Goal: Task Accomplishment & Management: Manage account settings

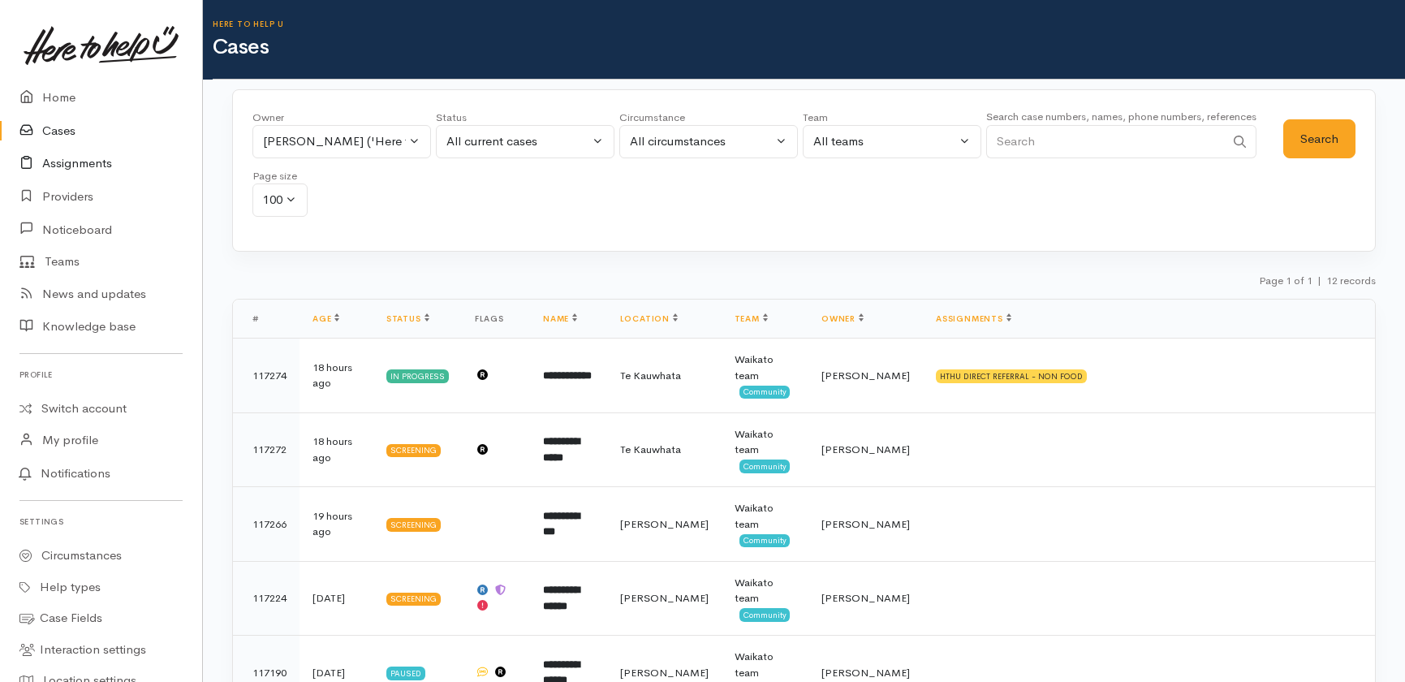
scroll to position [147, 0]
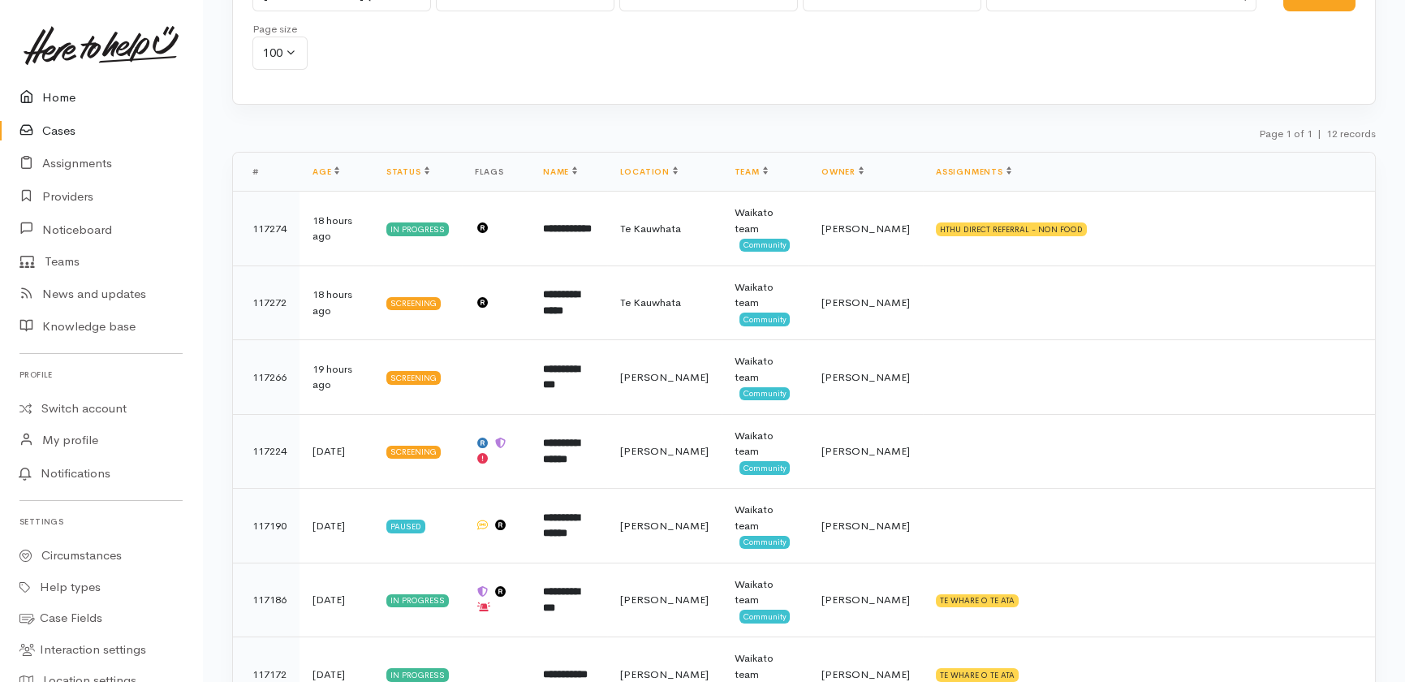
drag, startPoint x: 57, startPoint y: 130, endPoint x: 178, endPoint y: 97, distance: 125.4
click at [58, 129] on link "Cases" at bounding box center [101, 130] width 202 height 33
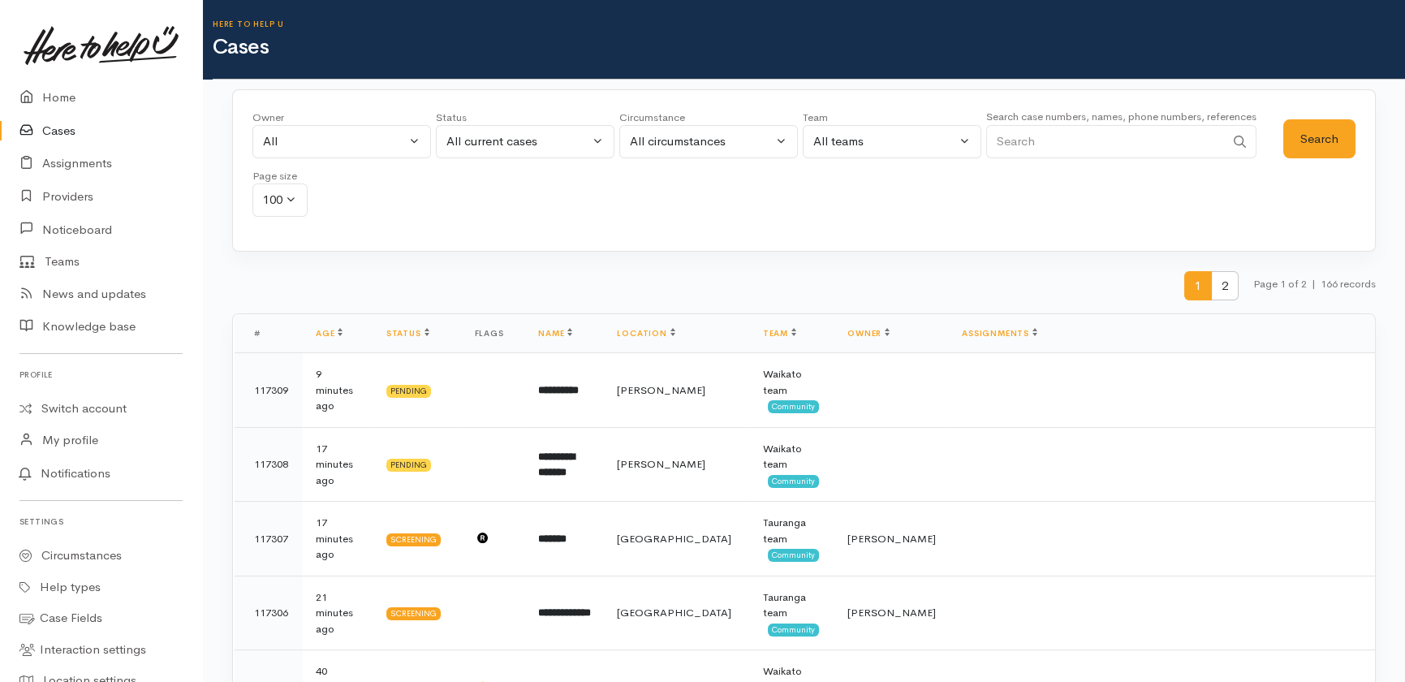
click at [1060, 148] on input "Search" at bounding box center [1105, 141] width 239 height 33
type input "117144"
click at [1294, 133] on button "Search" at bounding box center [1319, 139] width 72 height 40
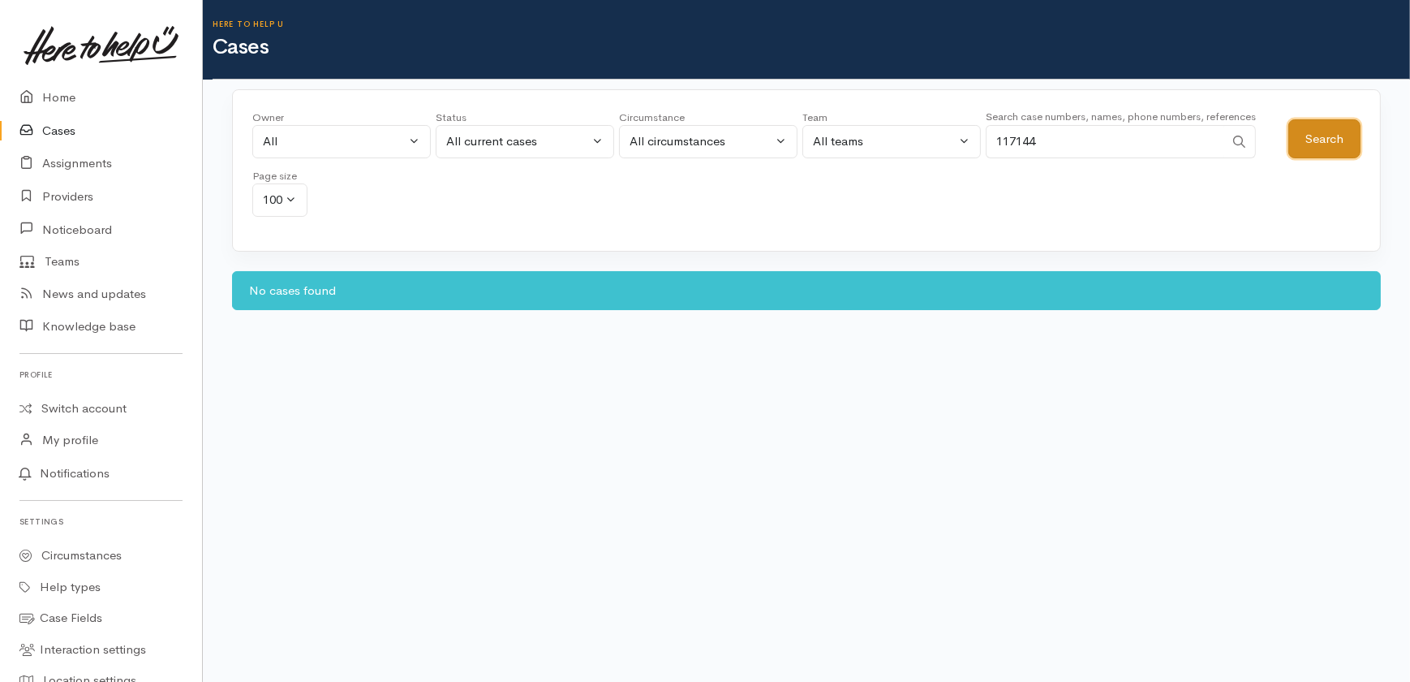
click at [1294, 136] on button "Search" at bounding box center [1325, 139] width 72 height 40
click at [341, 145] on div "All" at bounding box center [334, 141] width 143 height 19
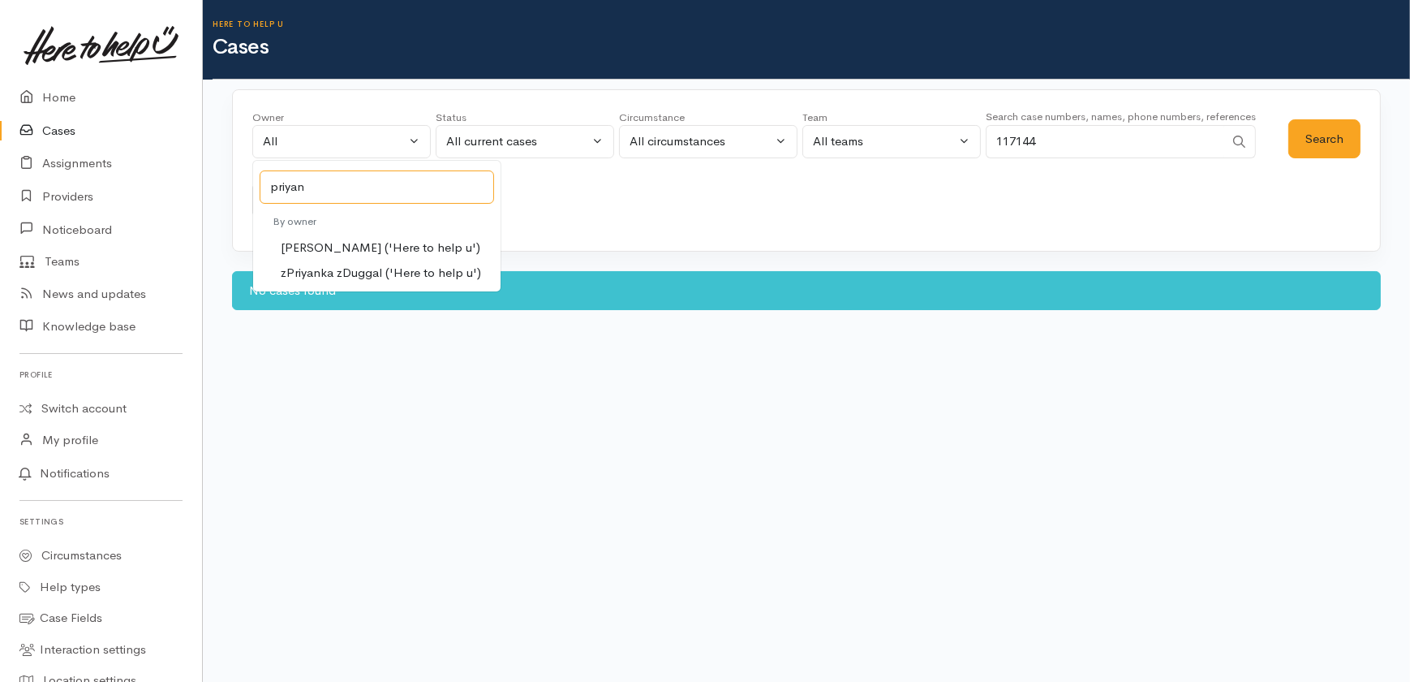
type input "priyan"
click at [349, 247] on span "[PERSON_NAME] ('Here to help u')" at bounding box center [381, 248] width 200 height 19
select select "2109"
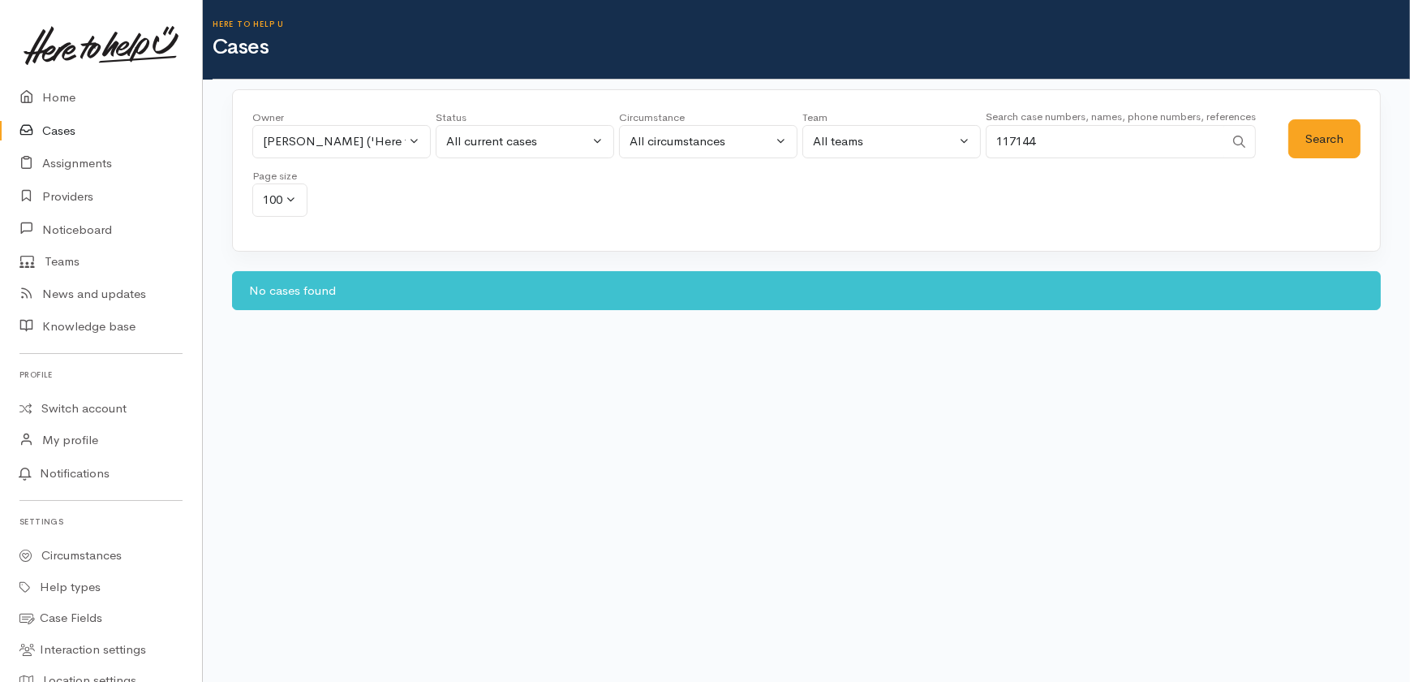
drag, startPoint x: 1097, startPoint y: 143, endPoint x: 926, endPoint y: 146, distance: 171.2
click at [926, 146] on div "Owner All My cases 2Alice1 Faye Davies ('Here to help u') Aandrea Murray ('Here…" at bounding box center [770, 168] width 1036 height 117
click at [1294, 147] on button "Search" at bounding box center [1325, 139] width 72 height 40
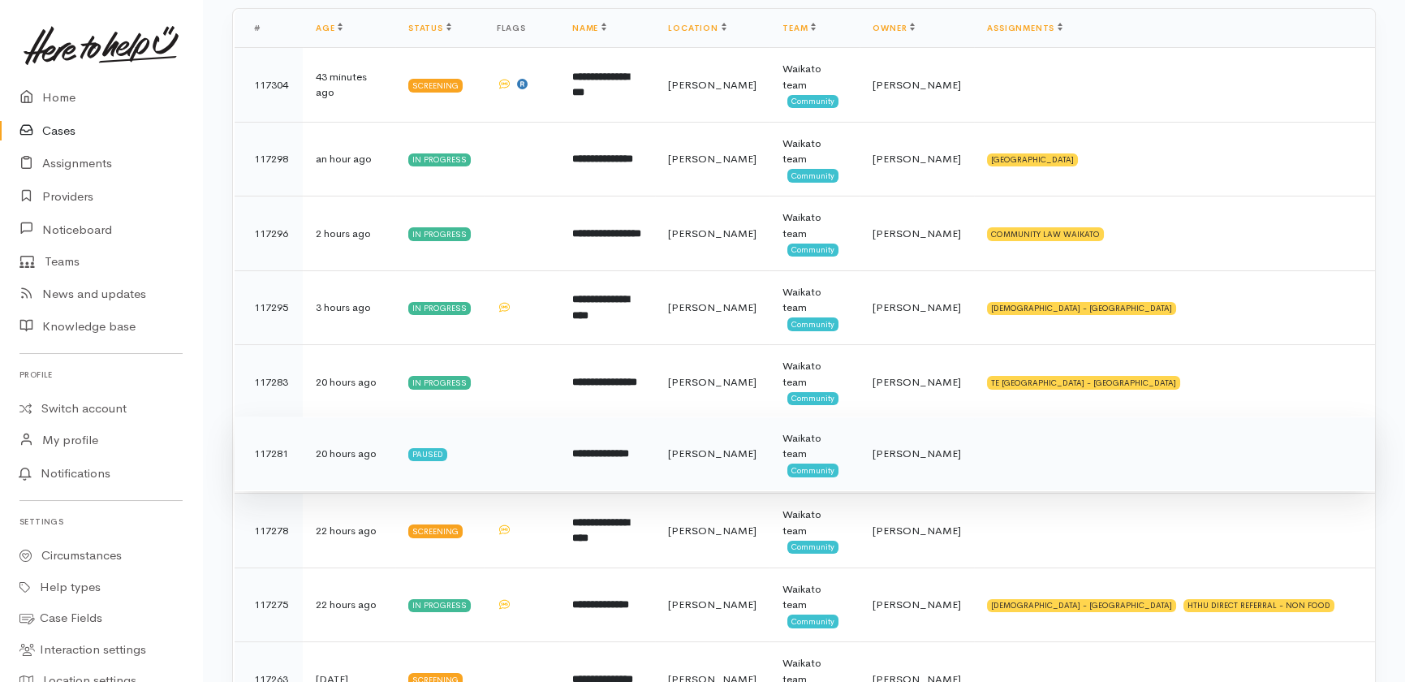
scroll to position [442, 0]
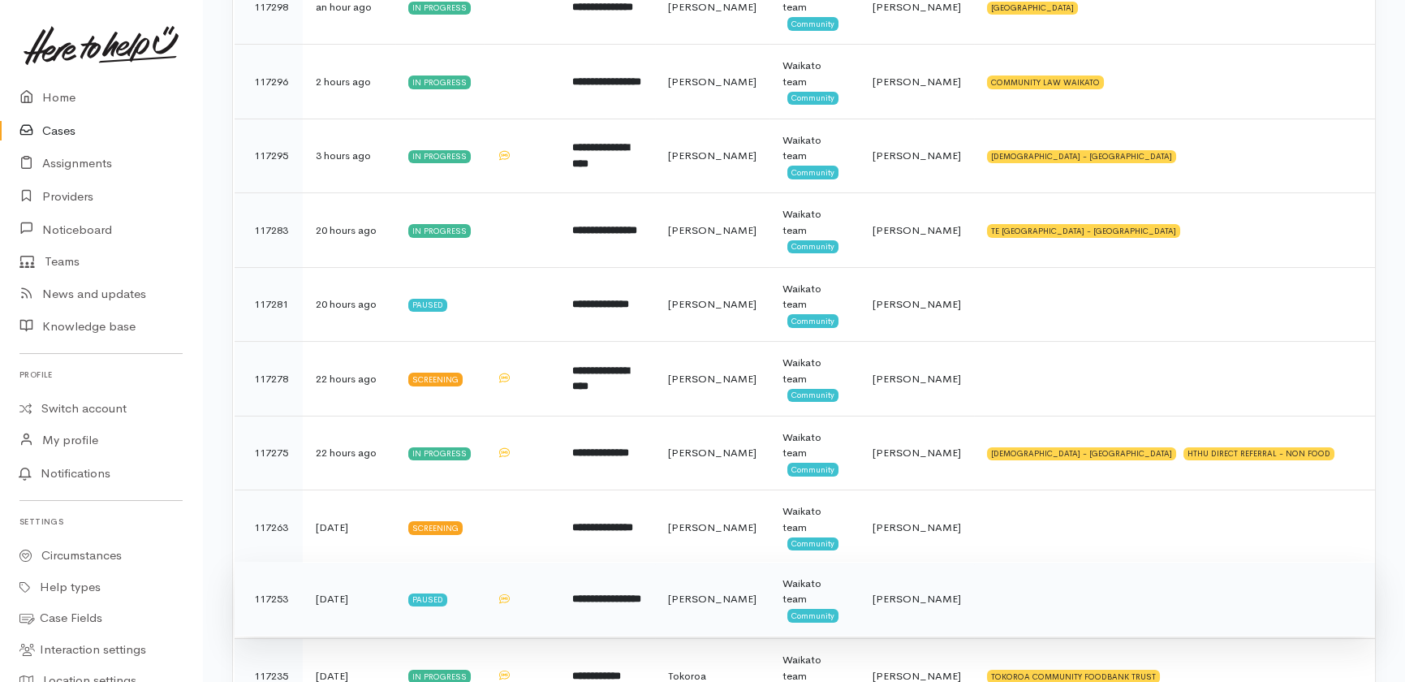
click at [600, 598] on b "**********" at bounding box center [606, 598] width 69 height 11
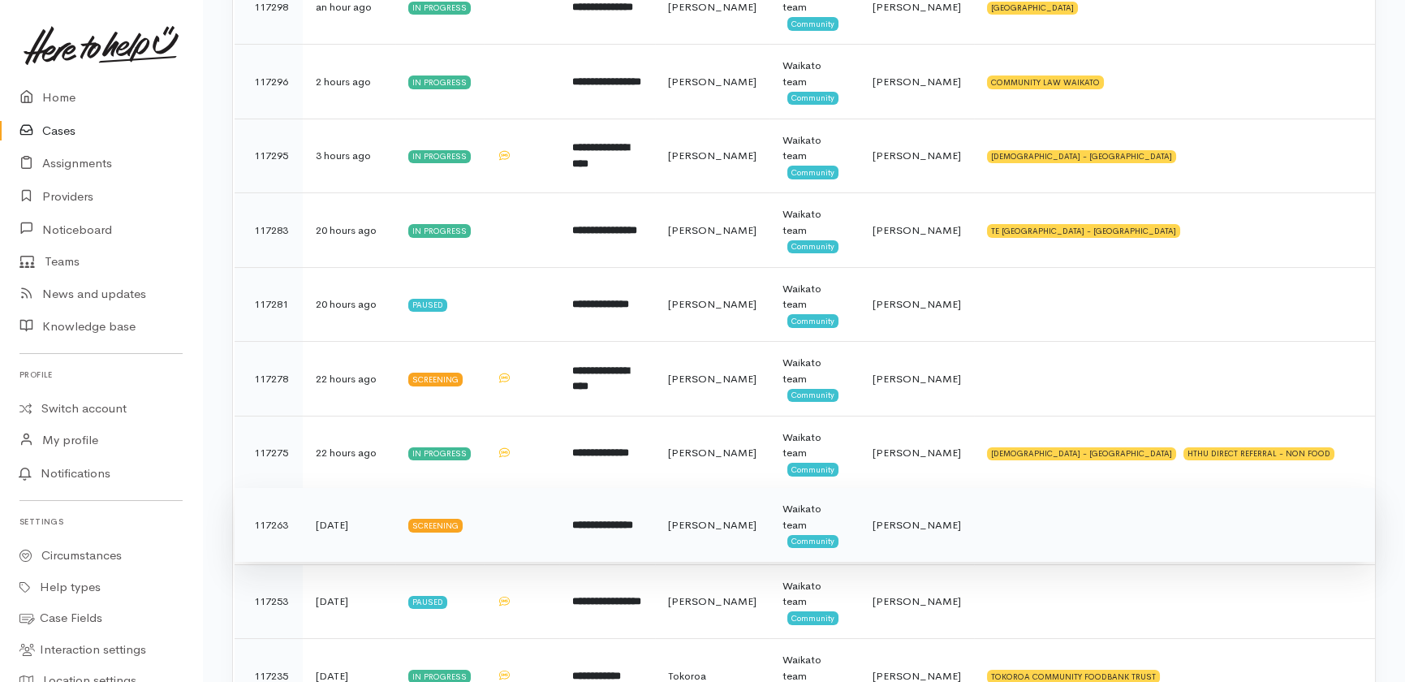
click at [590, 519] on b "**********" at bounding box center [602, 524] width 61 height 11
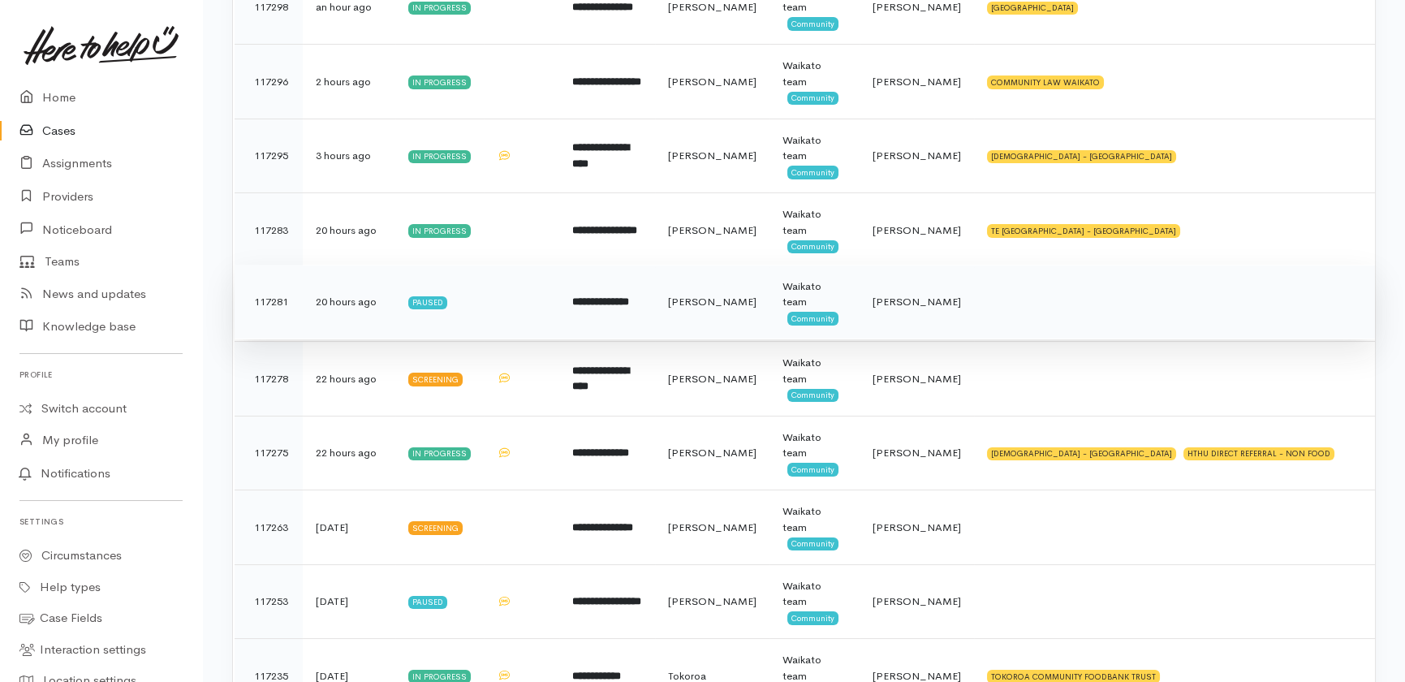
click at [617, 312] on td "**********" at bounding box center [607, 302] width 96 height 75
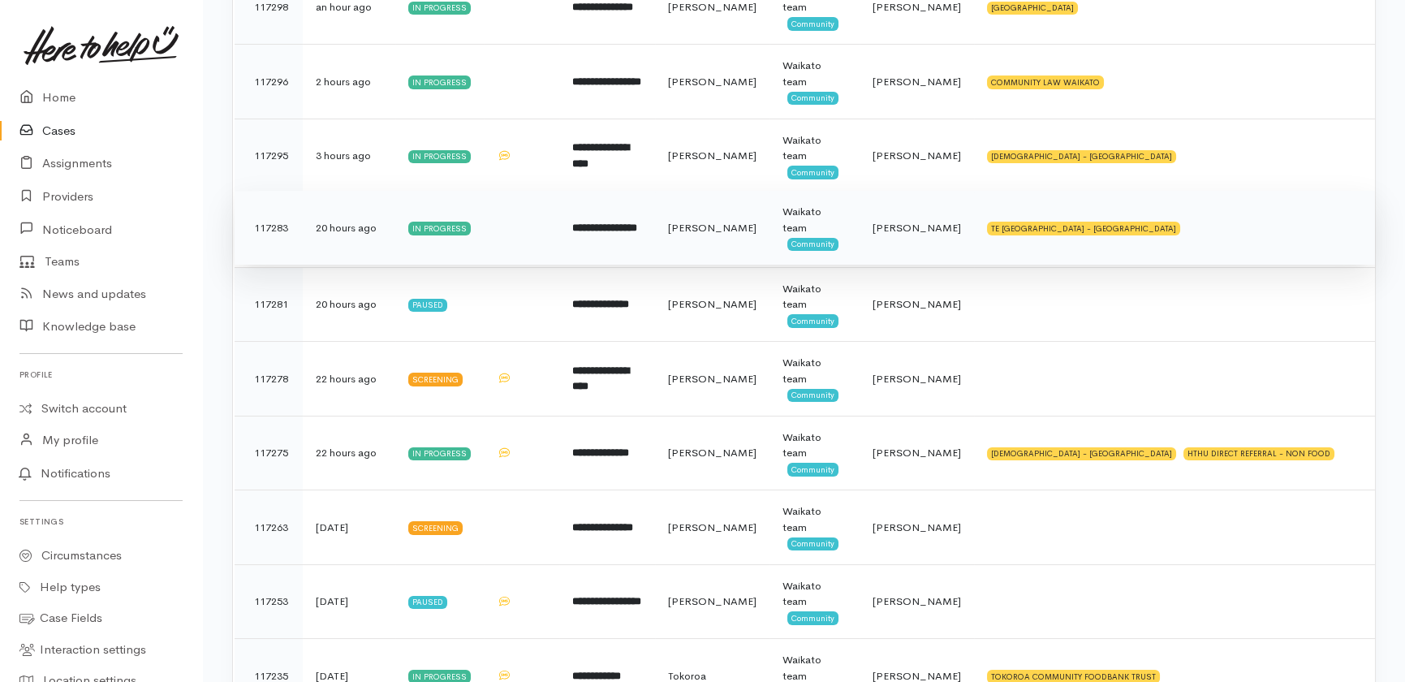
drag, startPoint x: 606, startPoint y: 376, endPoint x: 626, endPoint y: 241, distance: 136.9
click at [606, 377] on b "**********" at bounding box center [600, 378] width 57 height 27
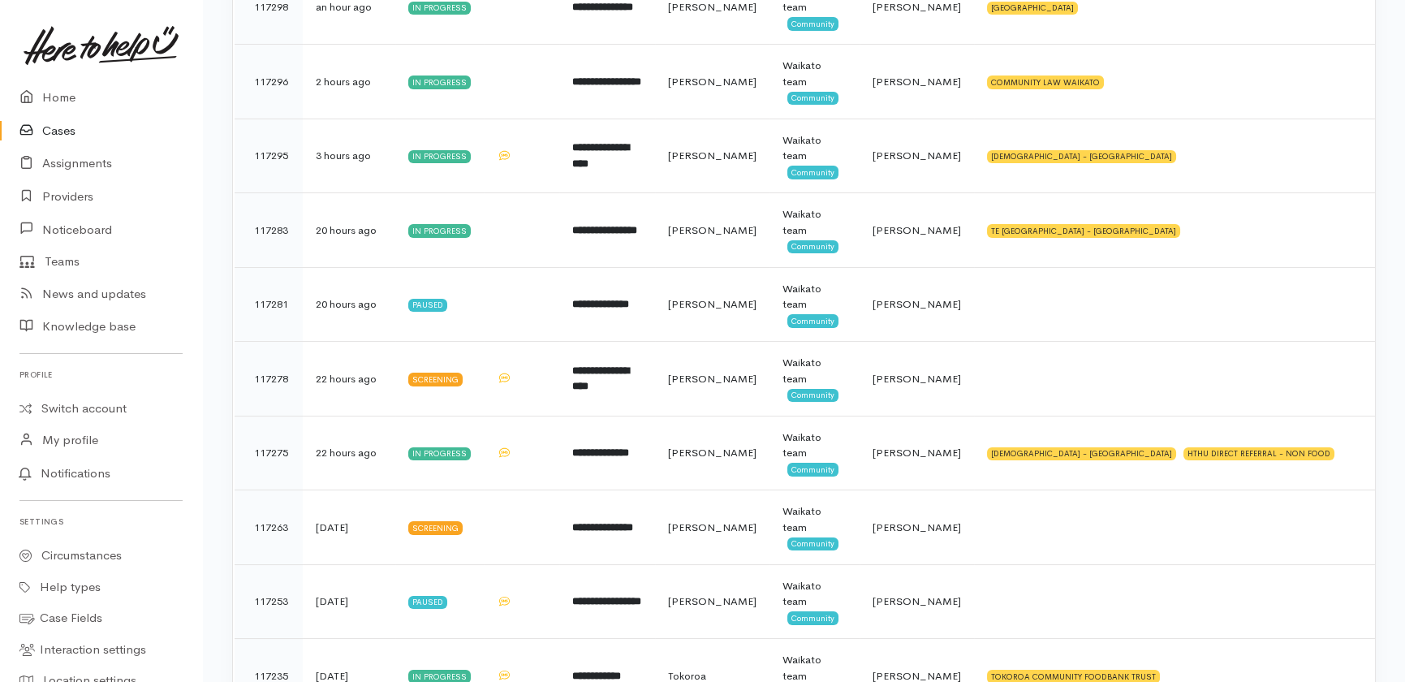
click at [67, 132] on link "Cases" at bounding box center [101, 130] width 202 height 33
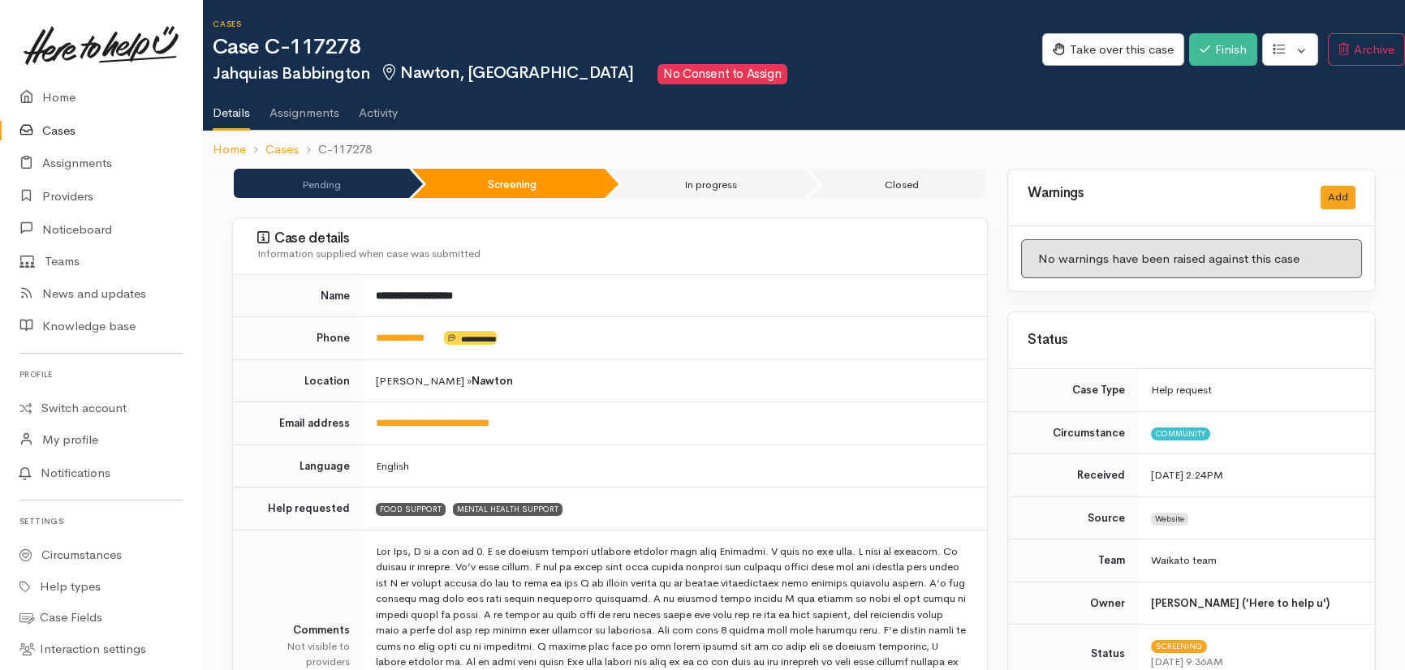
click at [59, 134] on link "Cases" at bounding box center [101, 130] width 202 height 33
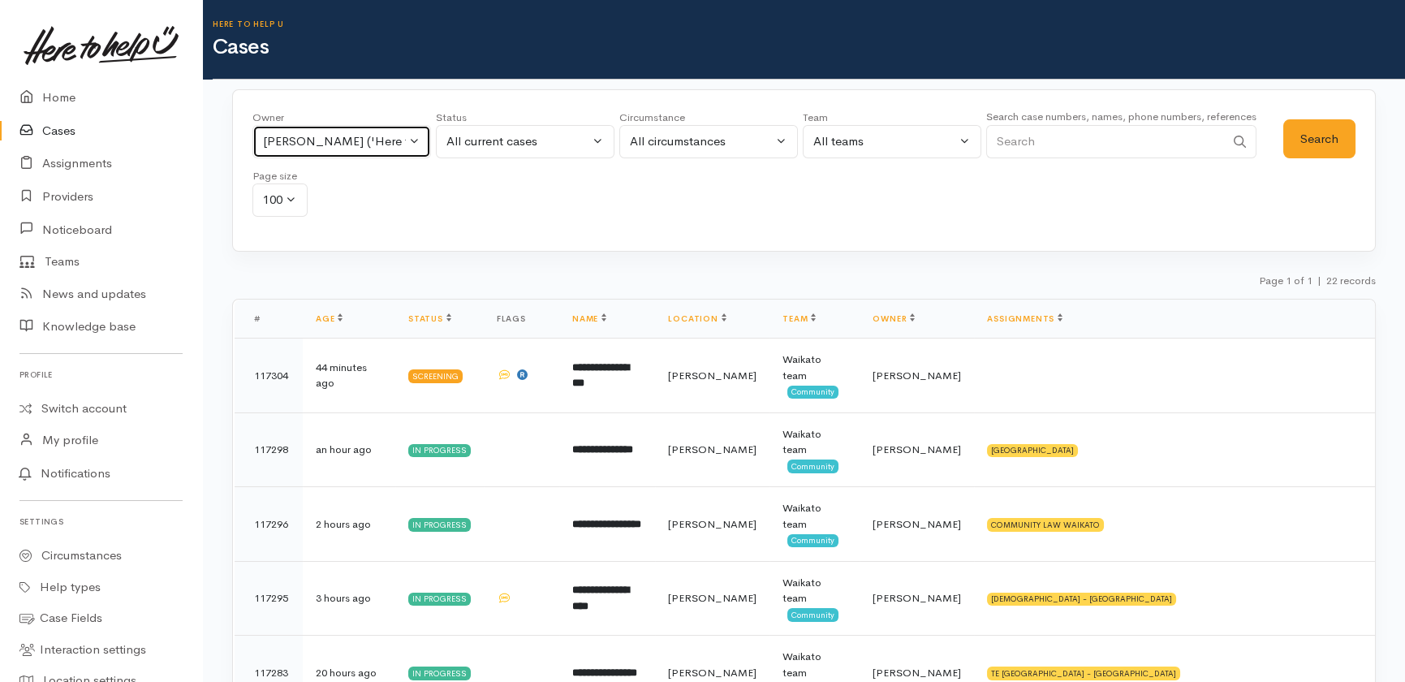
click at [394, 141] on div "Priyanka Duggal ('Here to help u')" at bounding box center [334, 141] width 143 height 19
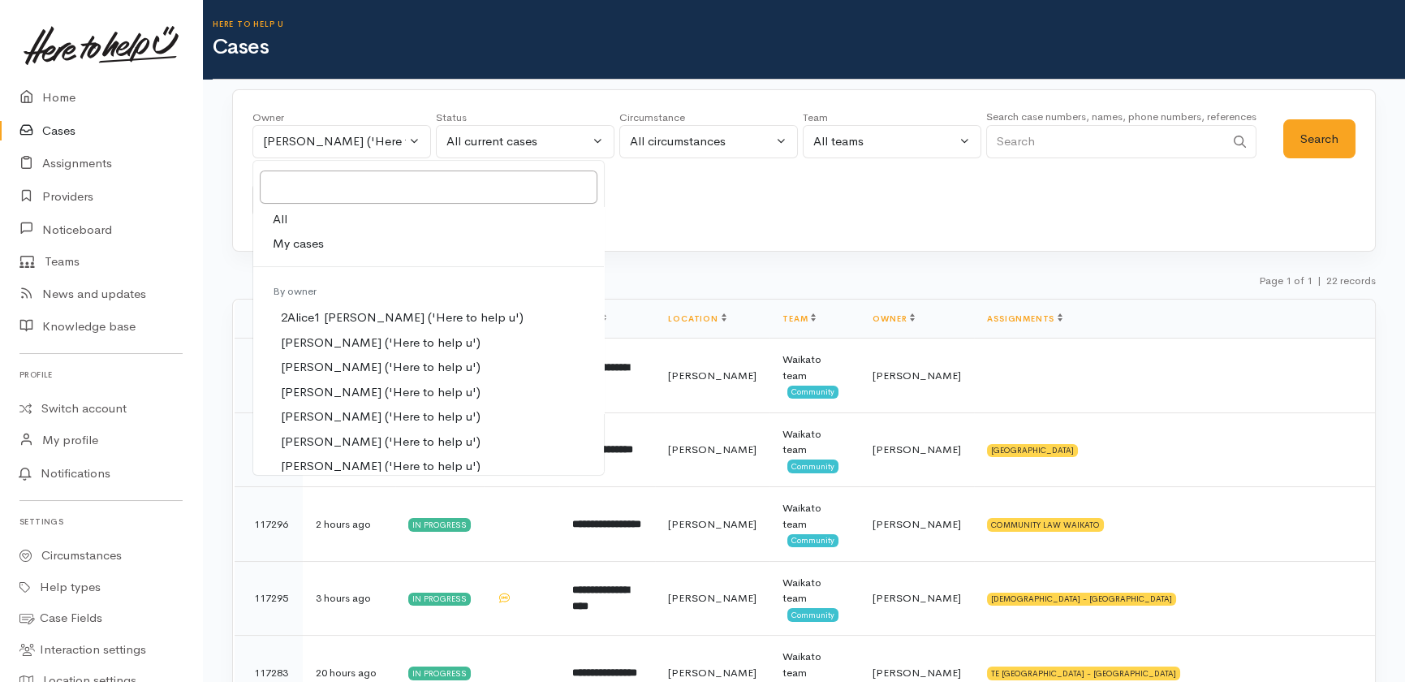
drag, startPoint x: 276, startPoint y: 219, endPoint x: 429, endPoint y: 226, distance: 153.5
click at [282, 221] on span "All" at bounding box center [280, 219] width 15 height 19
select select "-1"
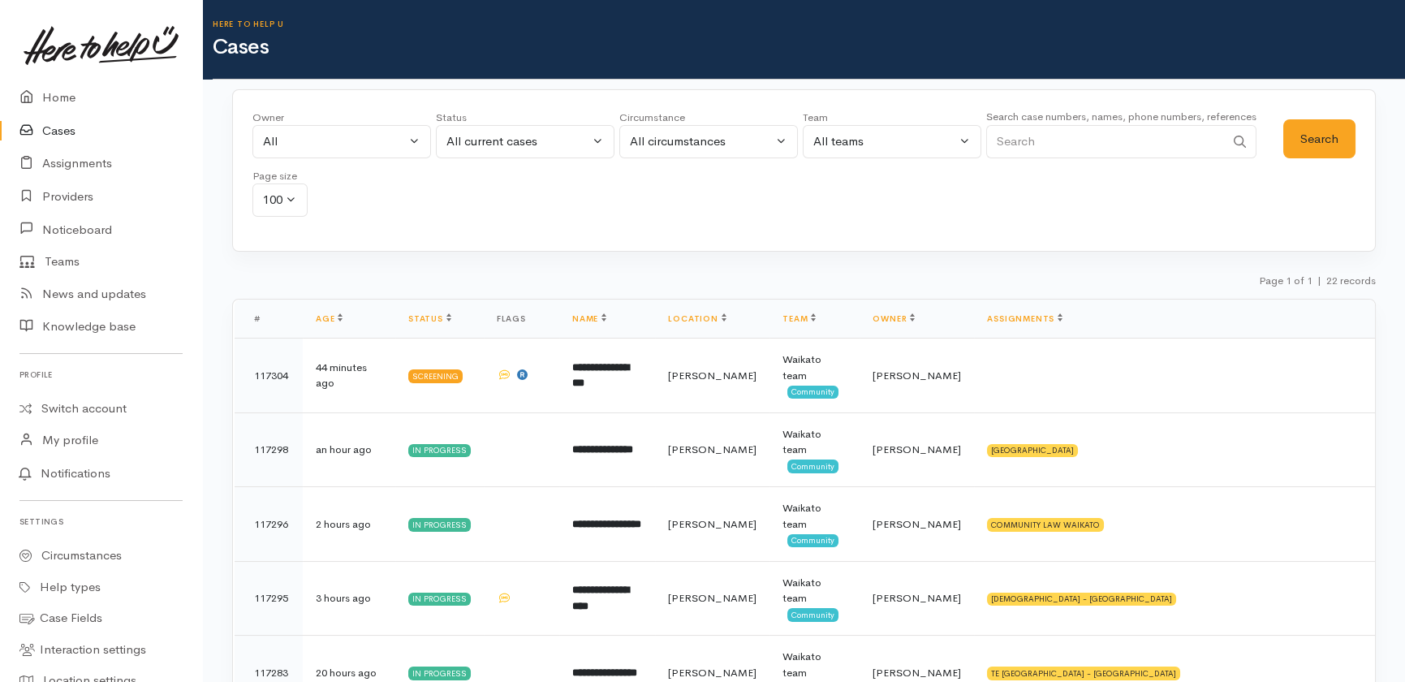
click at [1064, 141] on input "Search" at bounding box center [1105, 141] width 239 height 33
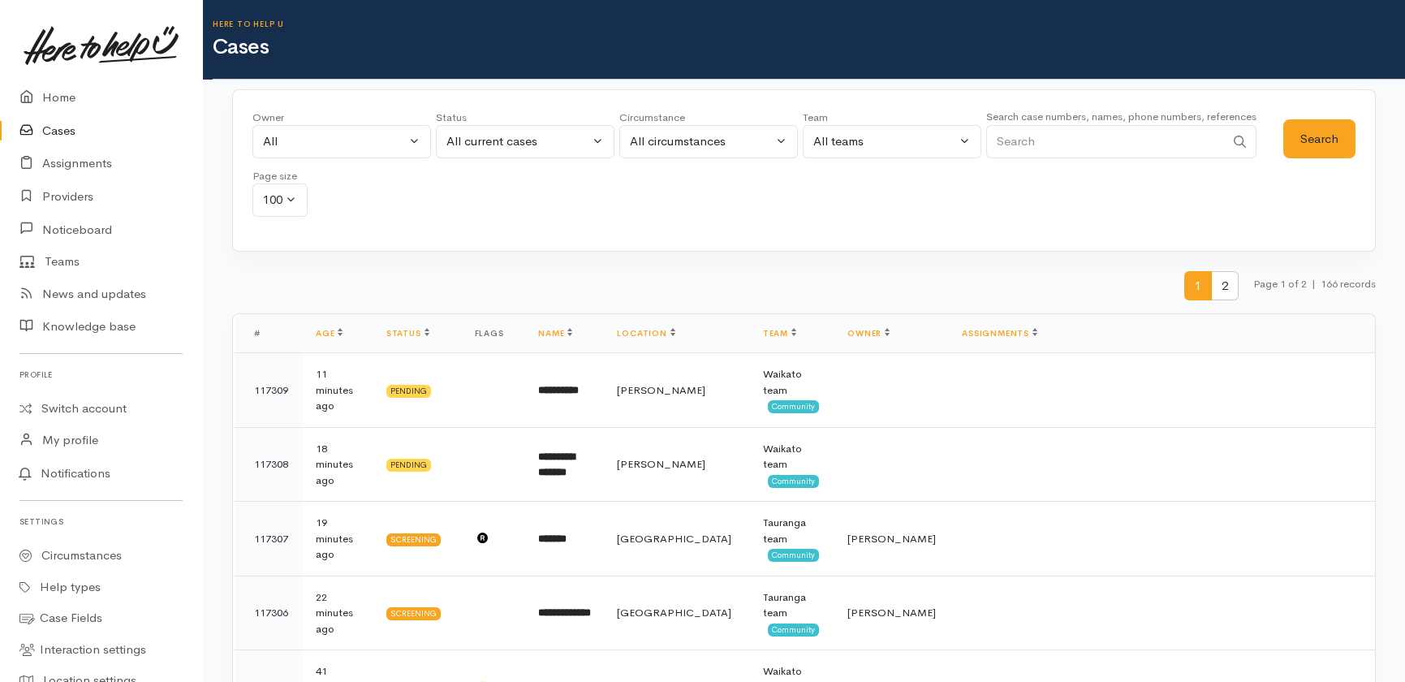
click at [1067, 139] on input "Search" at bounding box center [1105, 141] width 239 height 33
type input "117144"
click at [1330, 135] on button "Search" at bounding box center [1319, 139] width 72 height 40
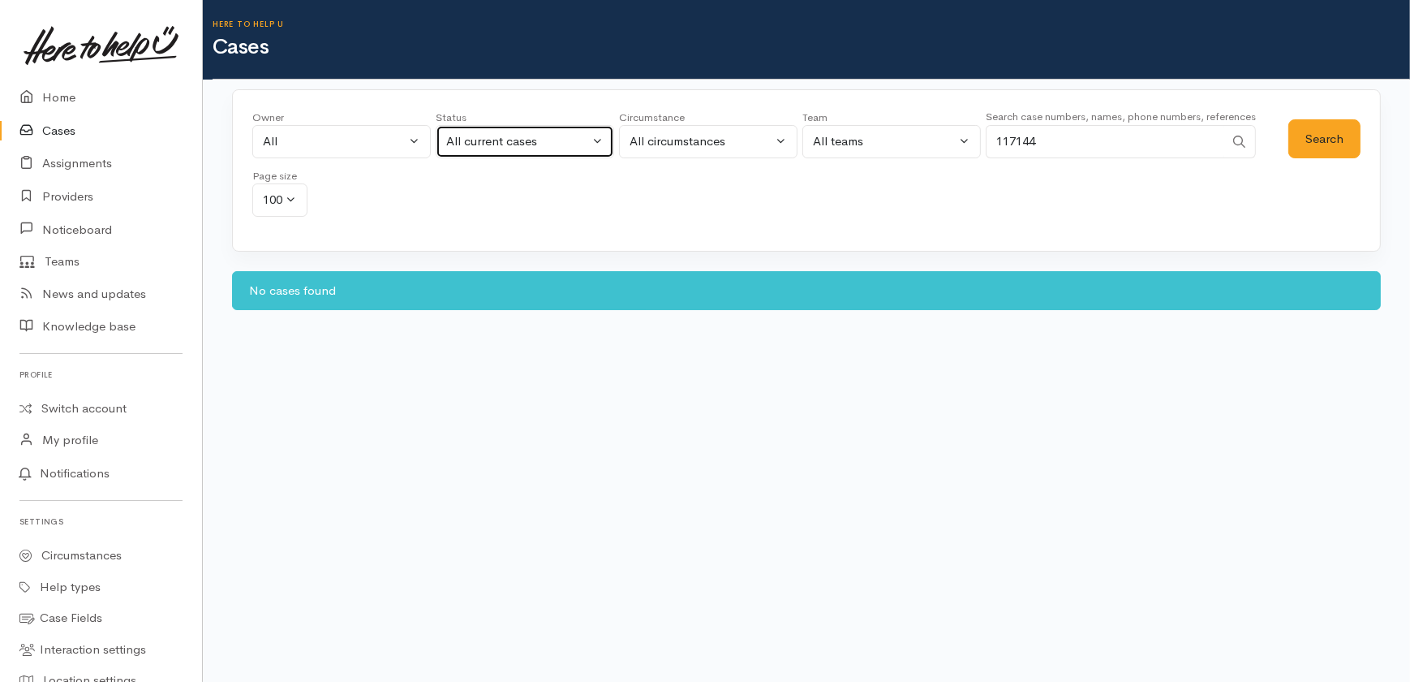
click at [554, 139] on div "All current cases" at bounding box center [517, 141] width 143 height 19
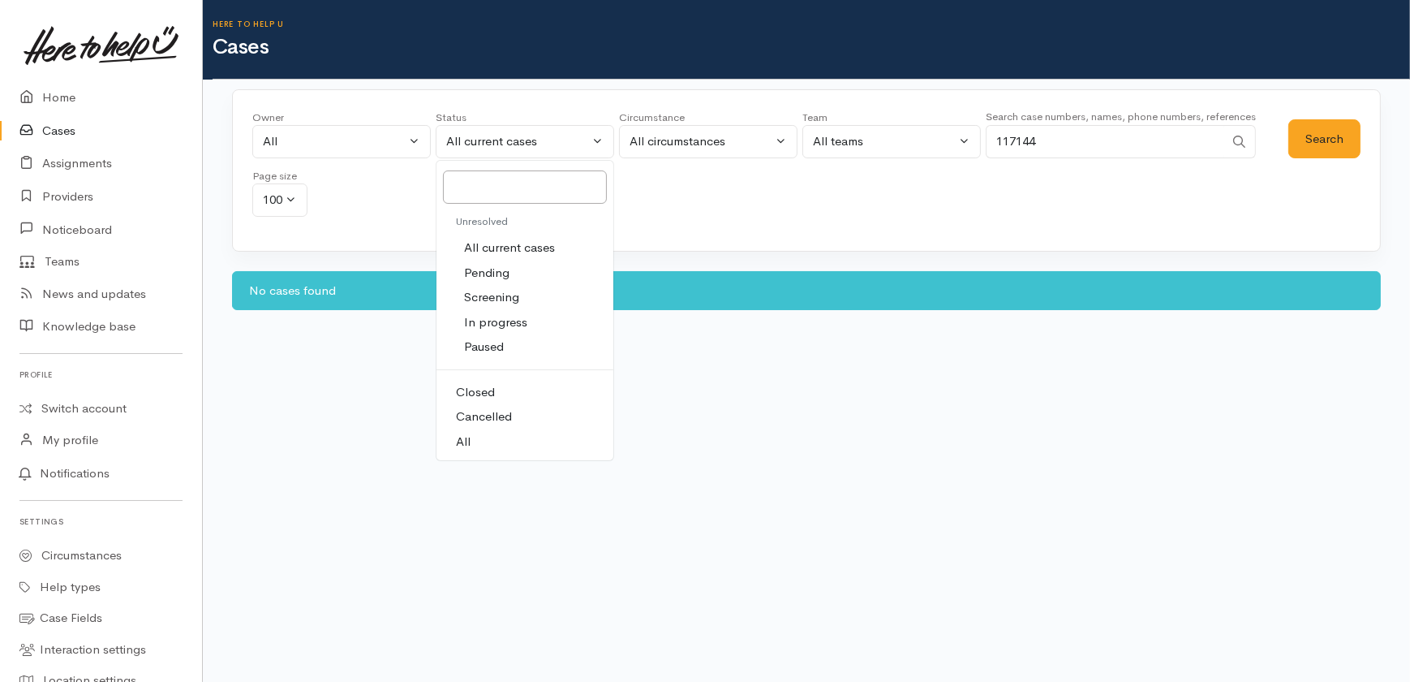
click at [466, 438] on span "All" at bounding box center [463, 441] width 15 height 19
select select "All"
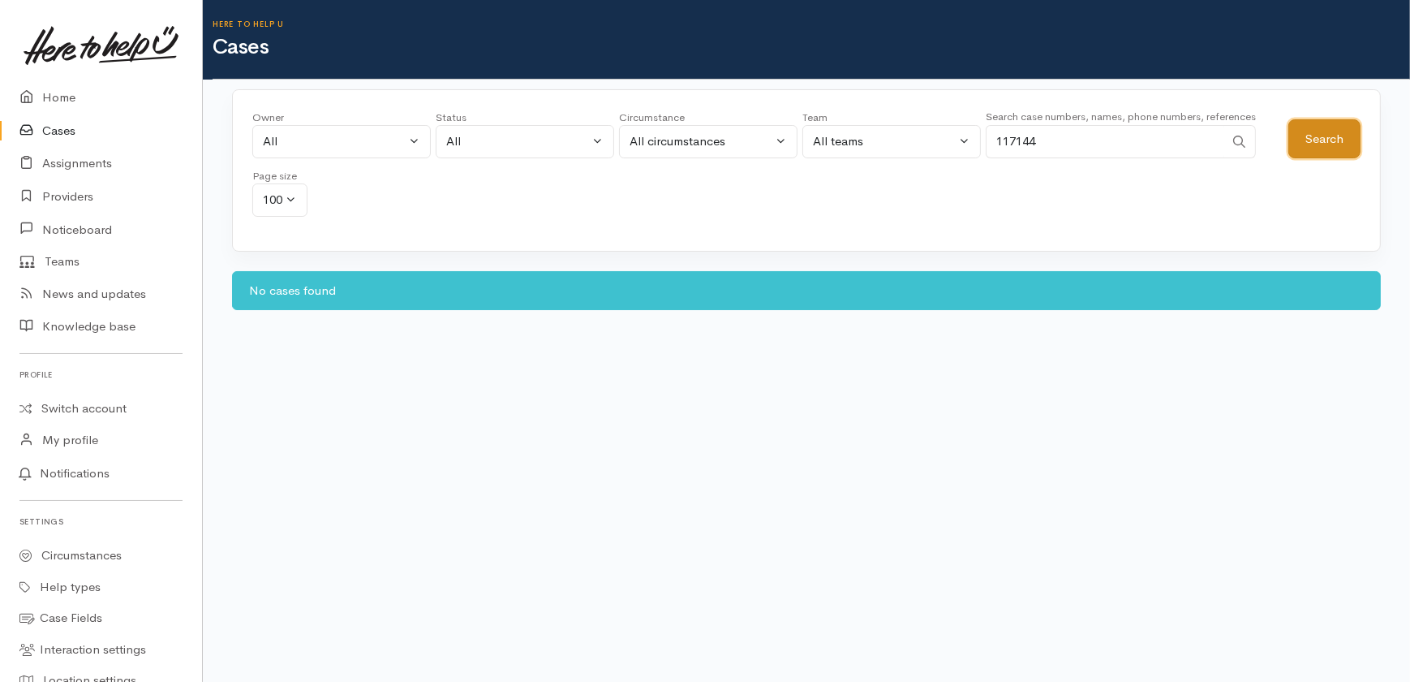
click at [1337, 135] on button "Search" at bounding box center [1325, 139] width 72 height 40
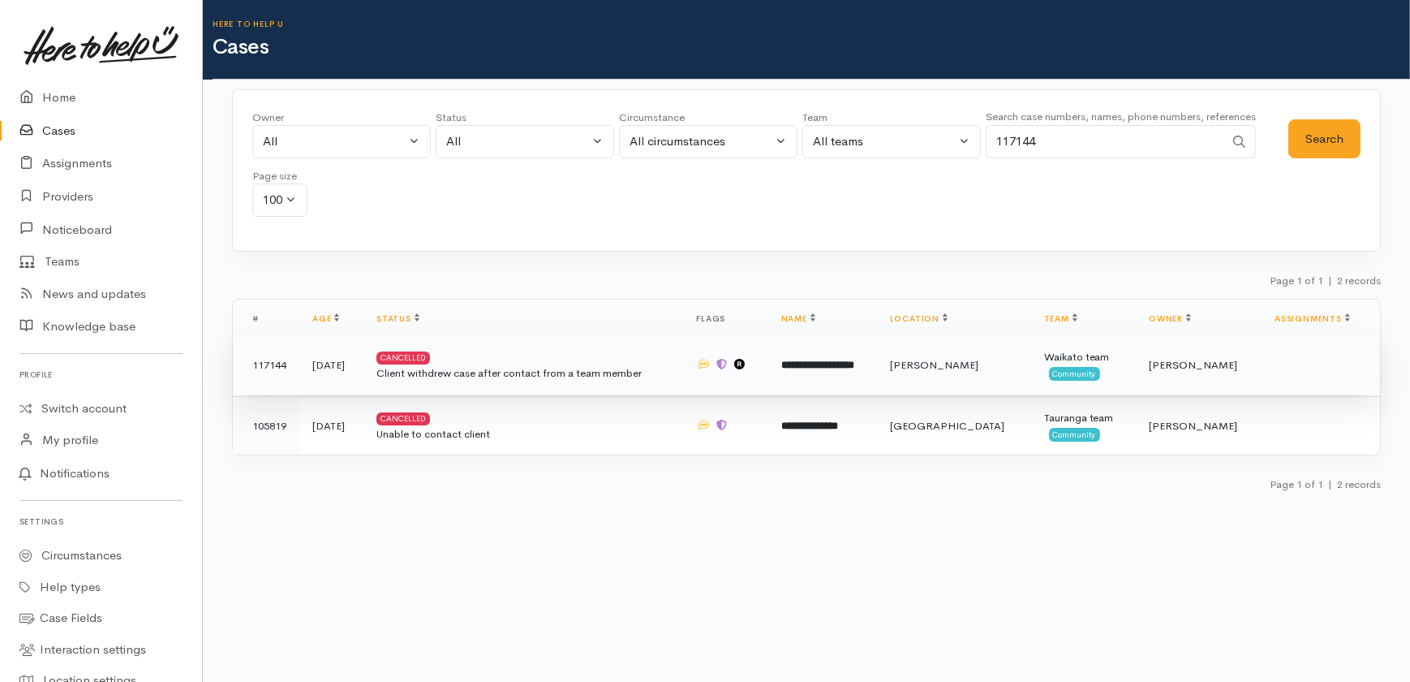
click at [584, 369] on div "Client withdrew case after contact from a team member" at bounding box center [523, 373] width 294 height 16
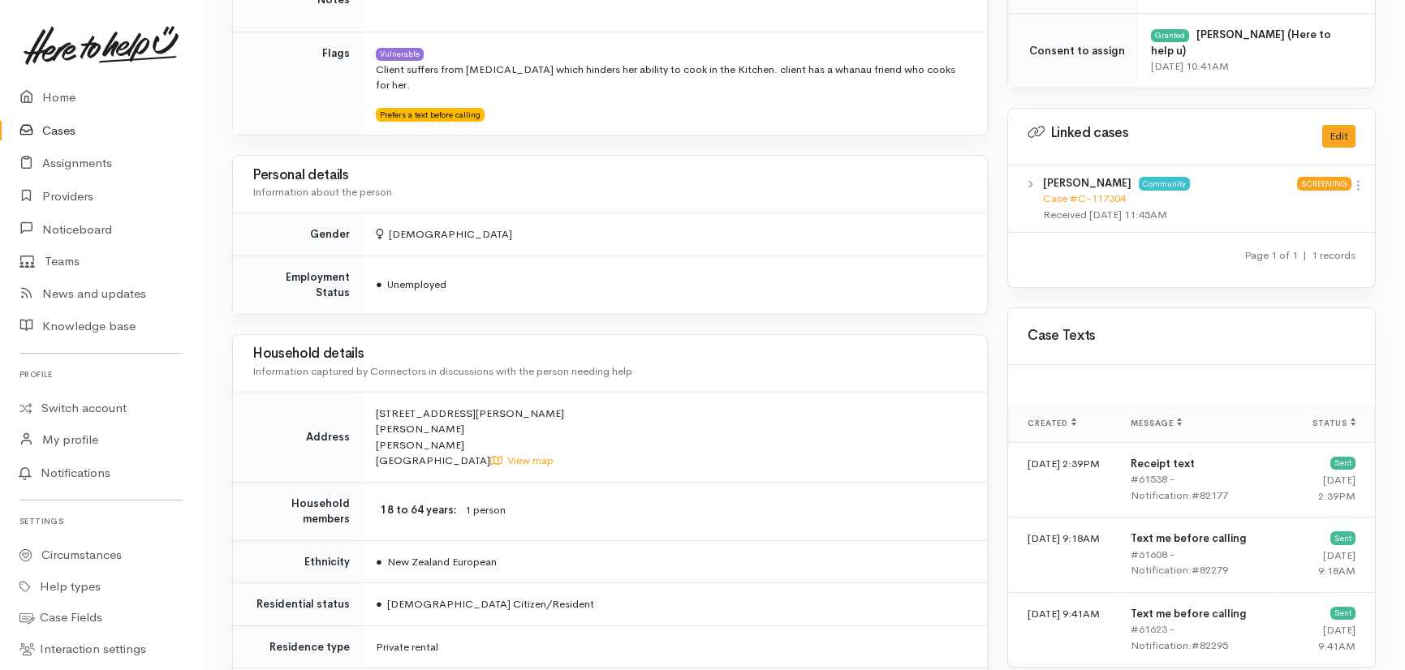
scroll to position [884, 0]
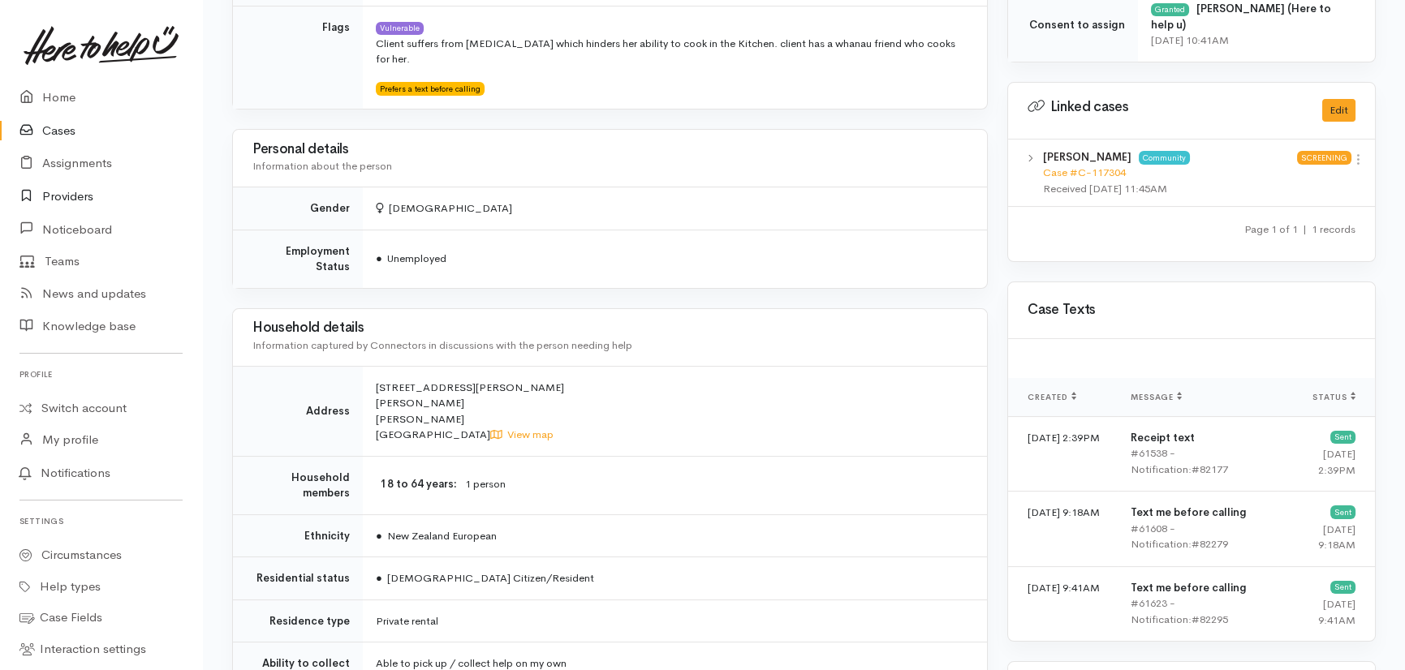
click at [60, 199] on link "Providers" at bounding box center [101, 196] width 202 height 33
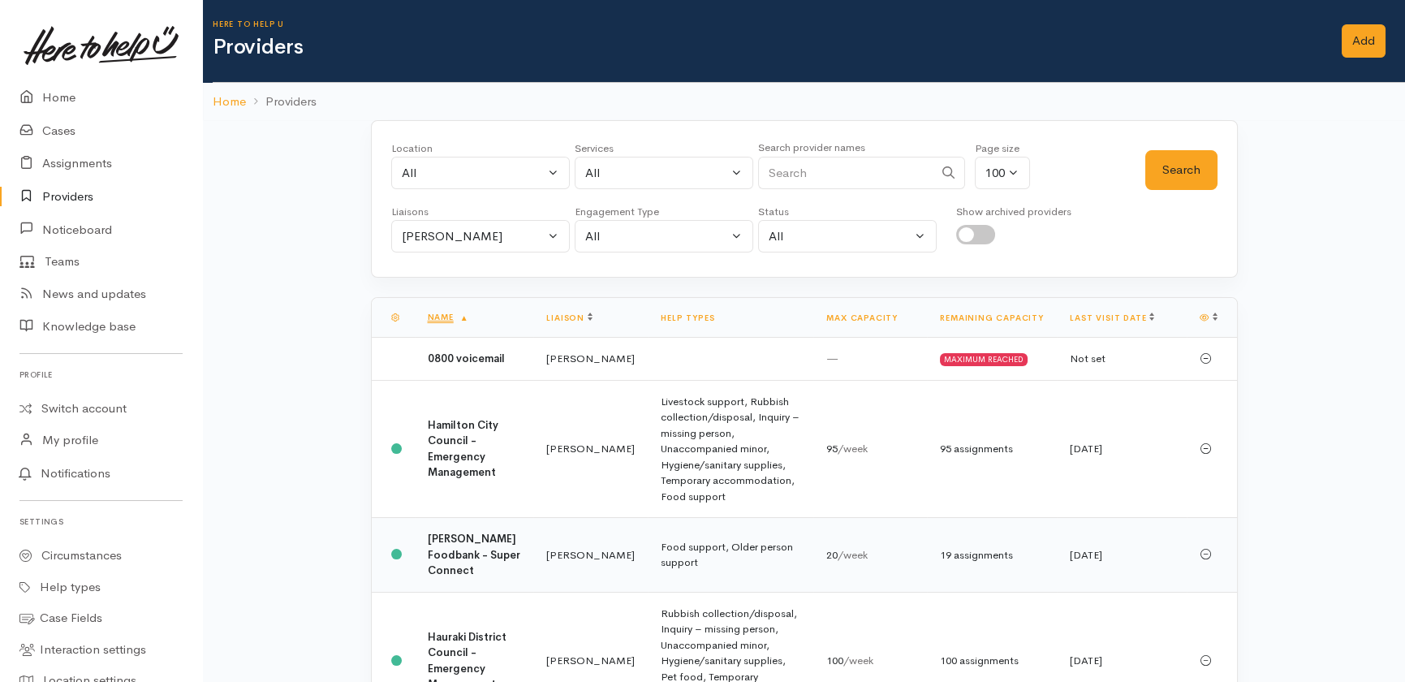
click at [447, 555] on b "[PERSON_NAME] Foodbank - Super Connect" at bounding box center [474, 553] width 93 height 45
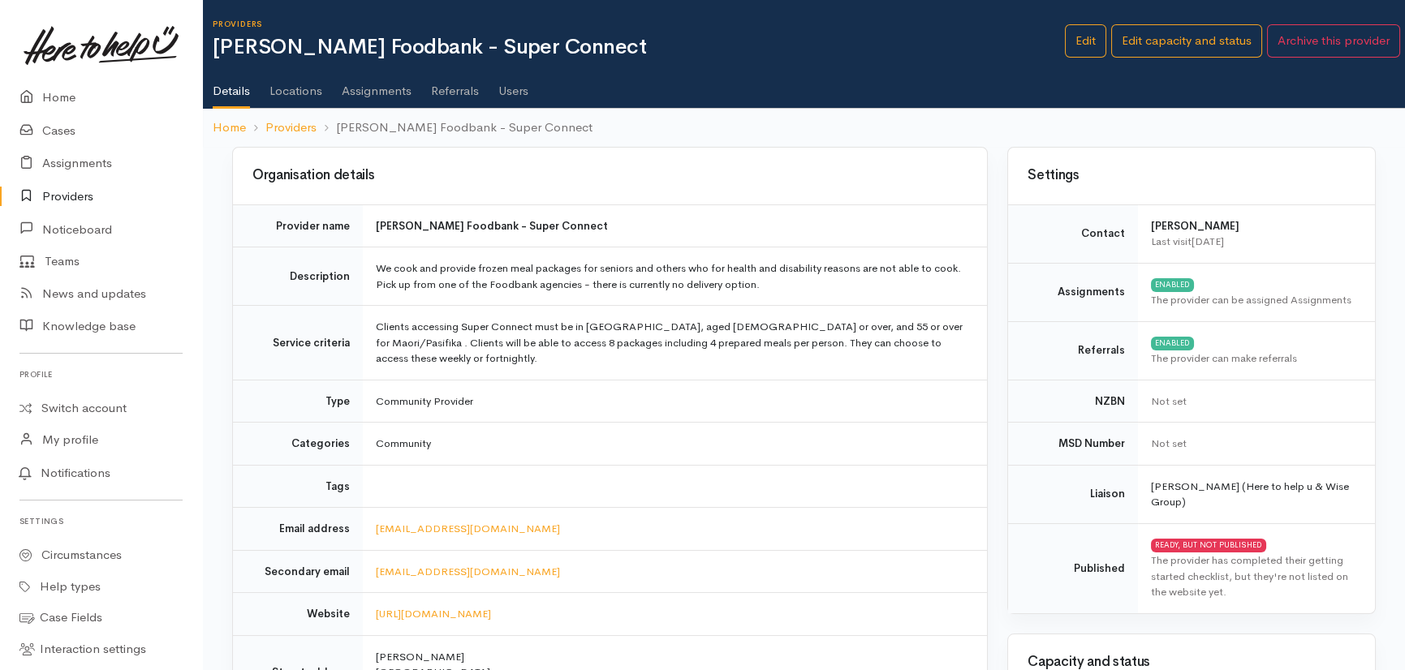
click at [369, 96] on link "Assignments" at bounding box center [377, 84] width 70 height 45
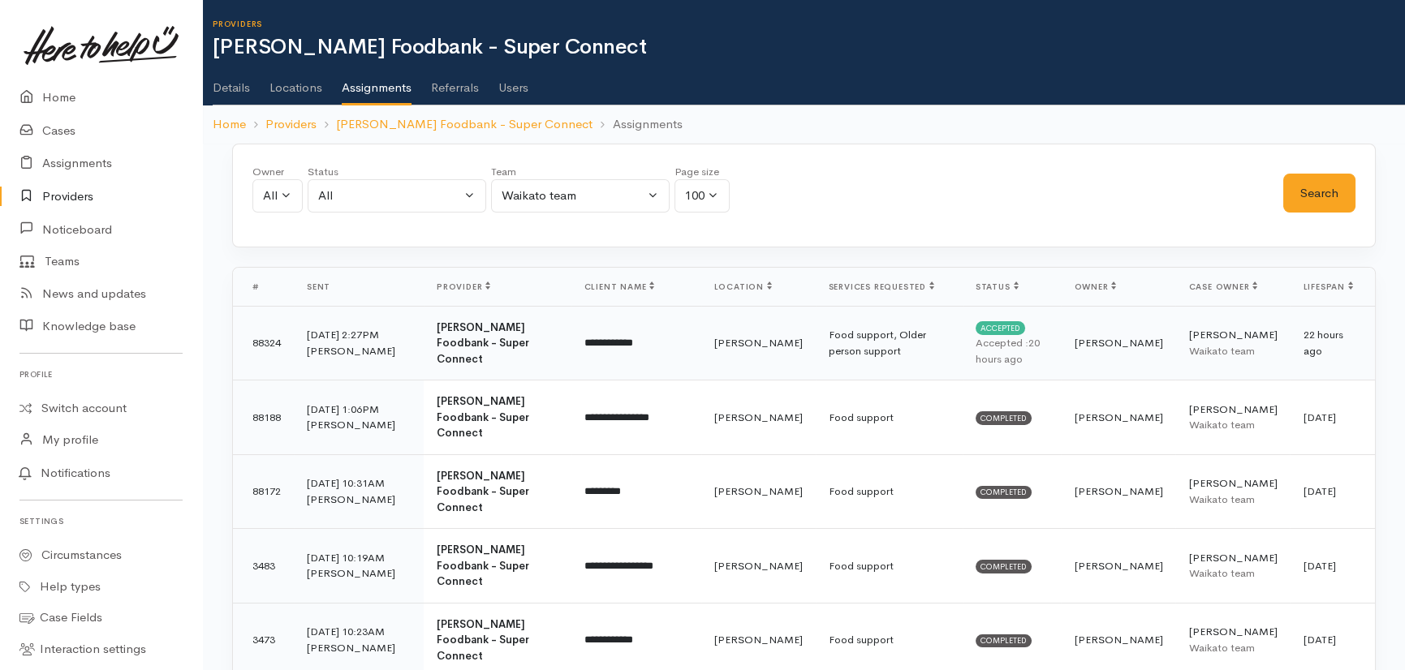
click at [447, 342] on b "[PERSON_NAME] Foodbank - Super Connect" at bounding box center [483, 343] width 93 height 45
click at [455, 405] on b "[PERSON_NAME] Foodbank - Super Connect" at bounding box center [483, 416] width 93 height 45
click at [467, 475] on b "[PERSON_NAME] Foodbank - Super Connect" at bounding box center [483, 491] width 93 height 45
click at [51, 101] on link "Home" at bounding box center [101, 97] width 202 height 33
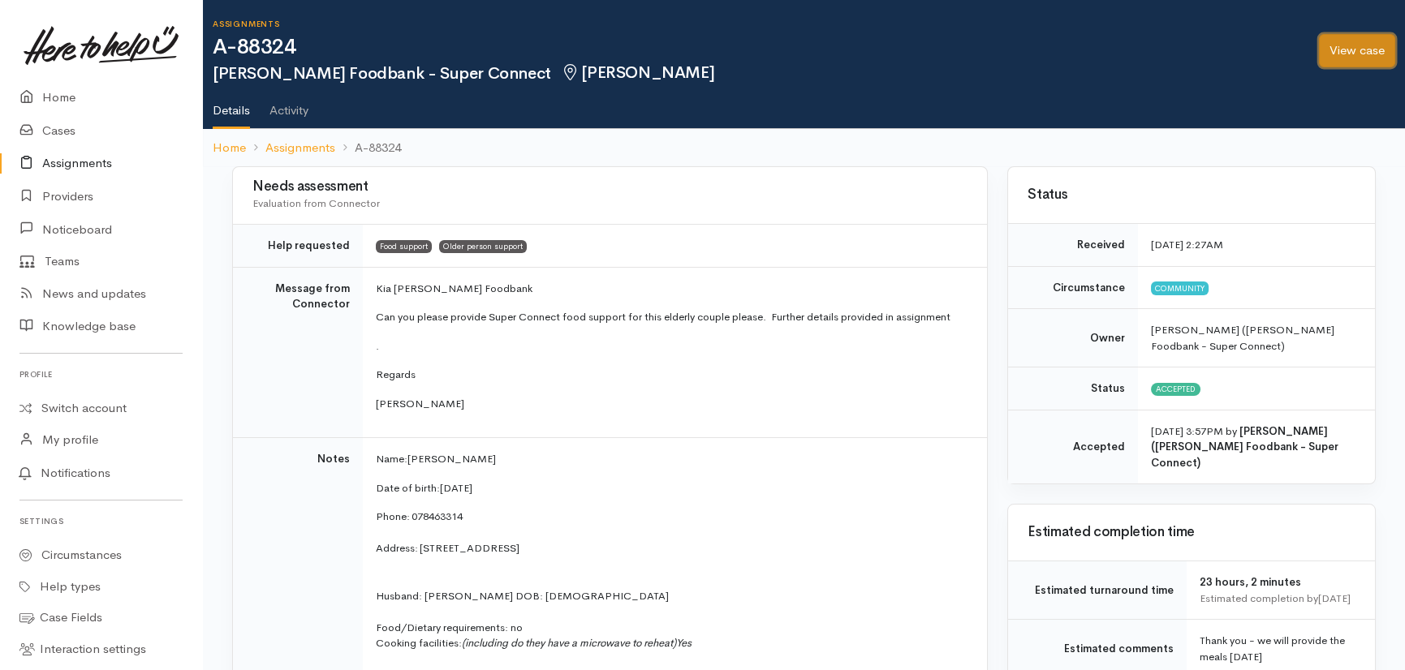
click at [1381, 41] on link "View case" at bounding box center [1357, 50] width 76 height 33
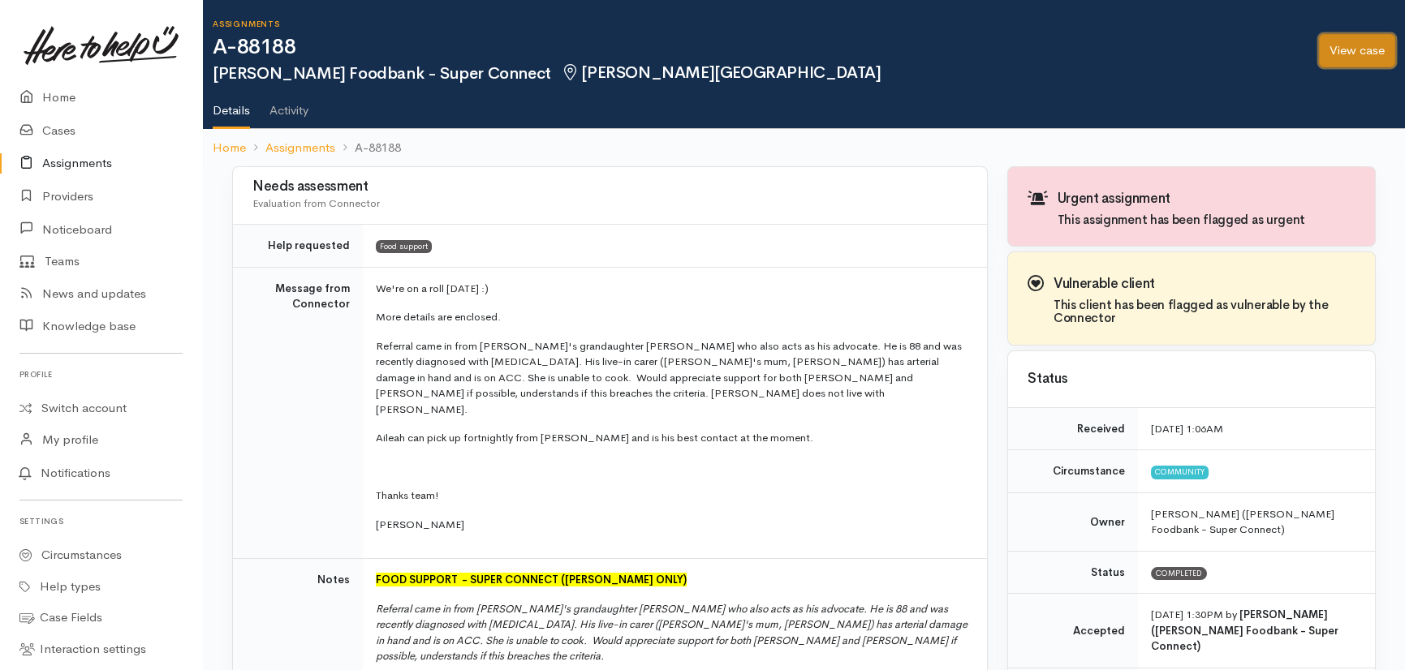
click at [1341, 50] on link "View case" at bounding box center [1357, 50] width 76 height 33
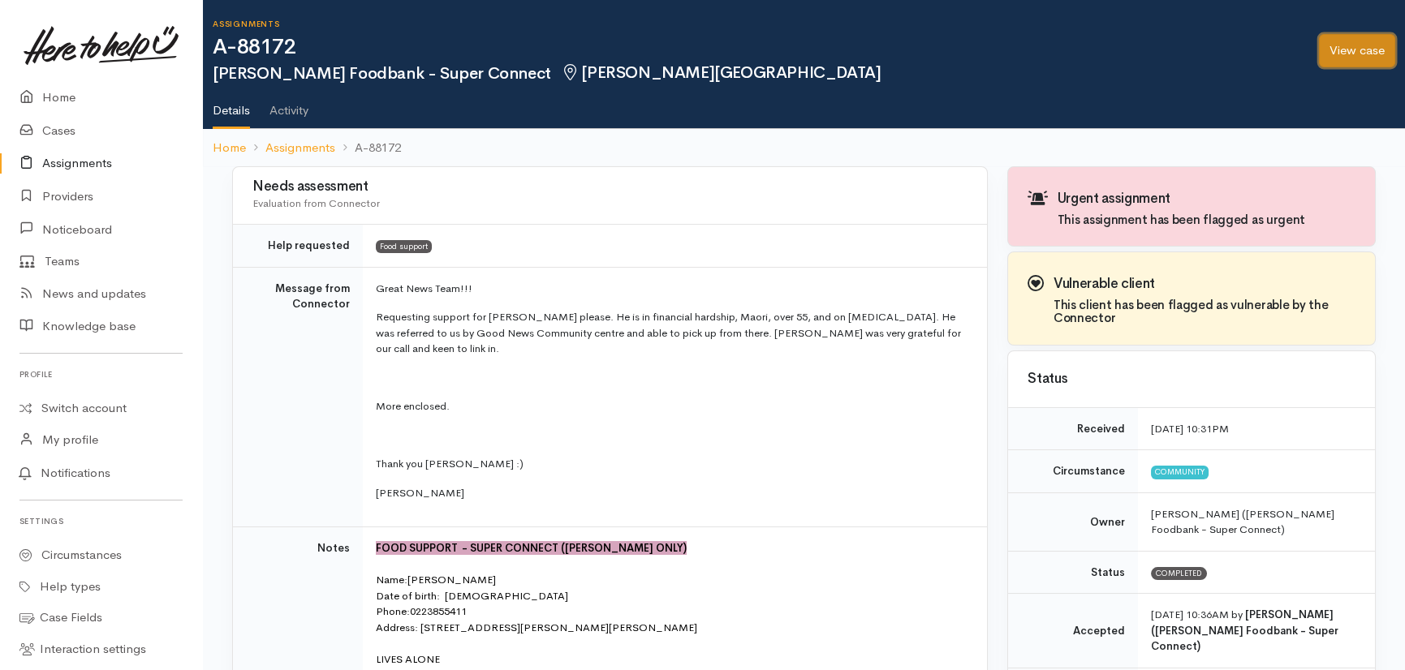
click at [1358, 46] on link "View case" at bounding box center [1357, 50] width 76 height 33
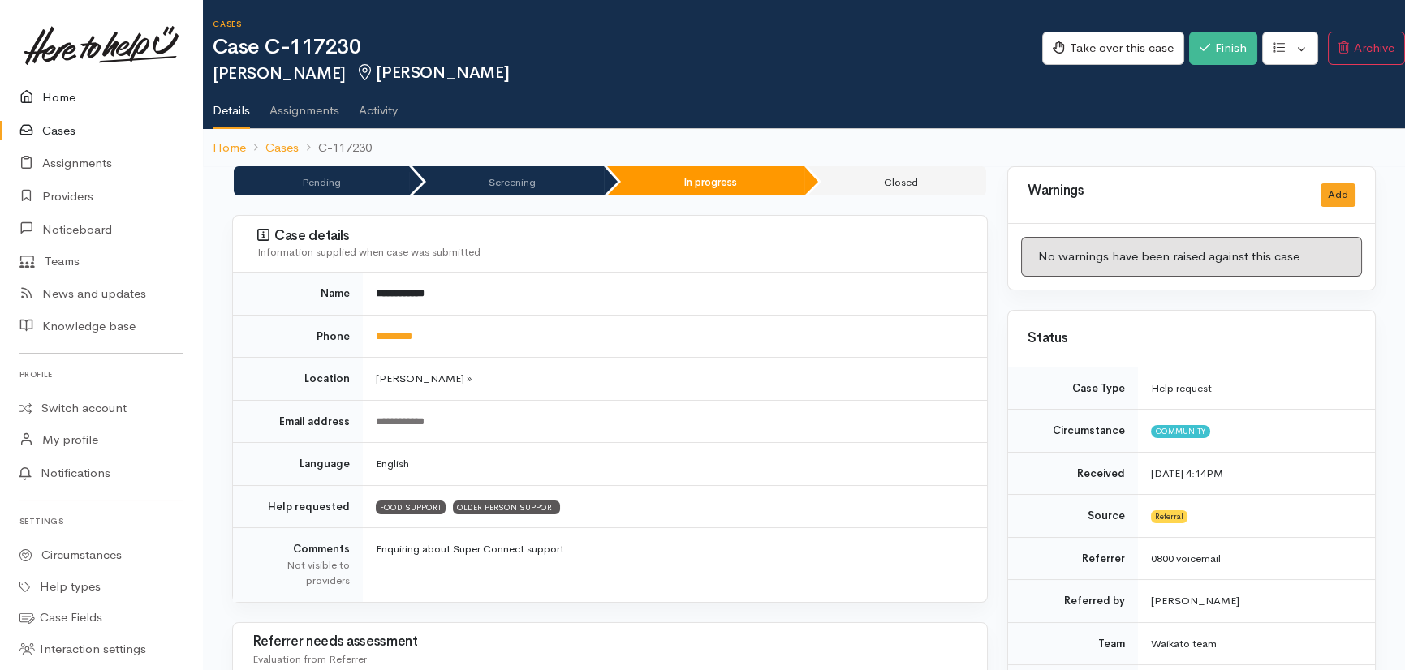
drag, startPoint x: 63, startPoint y: 98, endPoint x: 105, endPoint y: 60, distance: 56.9
click at [63, 98] on link "Home" at bounding box center [101, 97] width 202 height 33
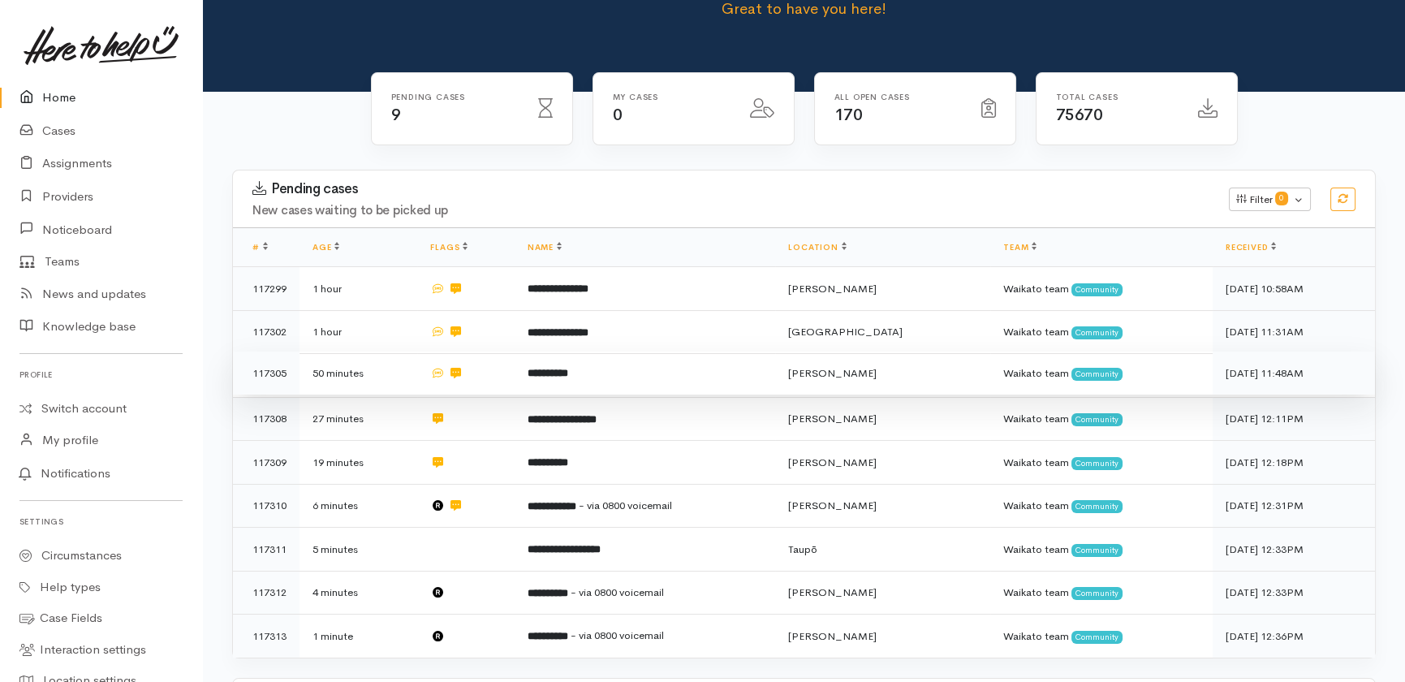
scroll to position [147, 0]
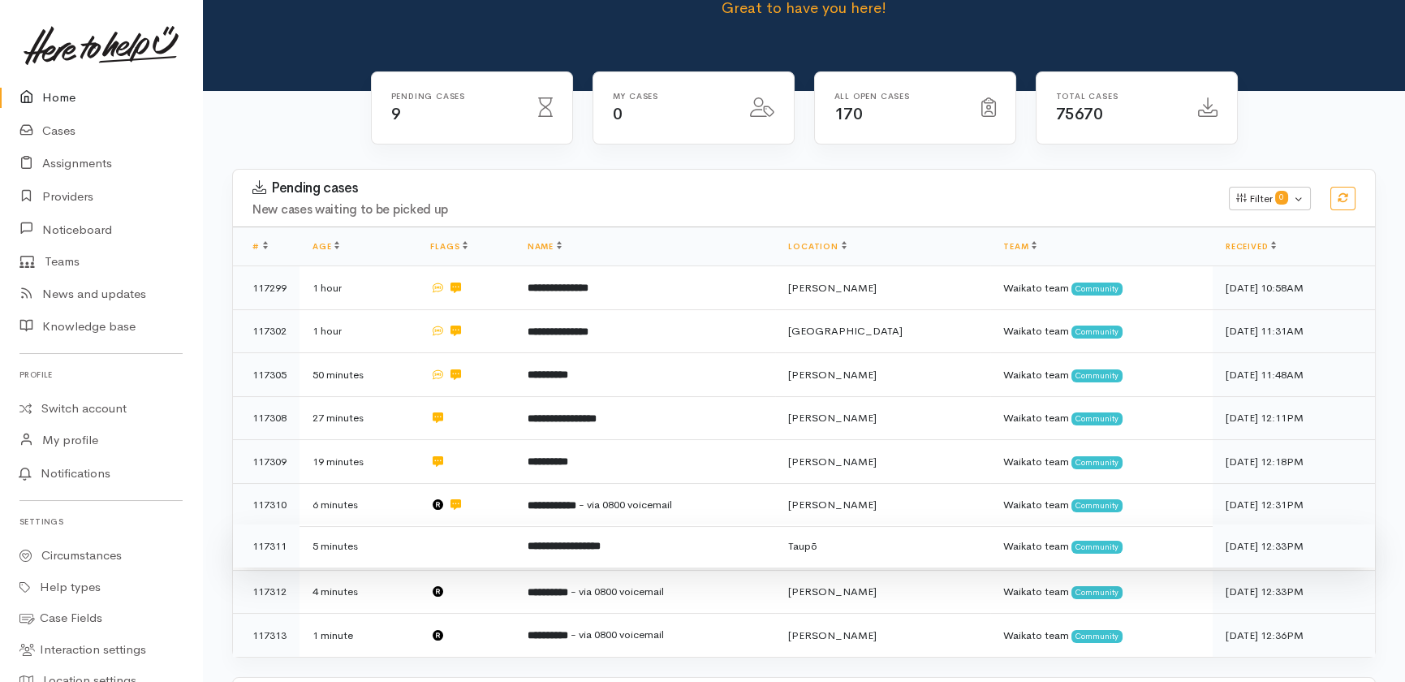
click at [452, 524] on td at bounding box center [465, 546] width 97 height 44
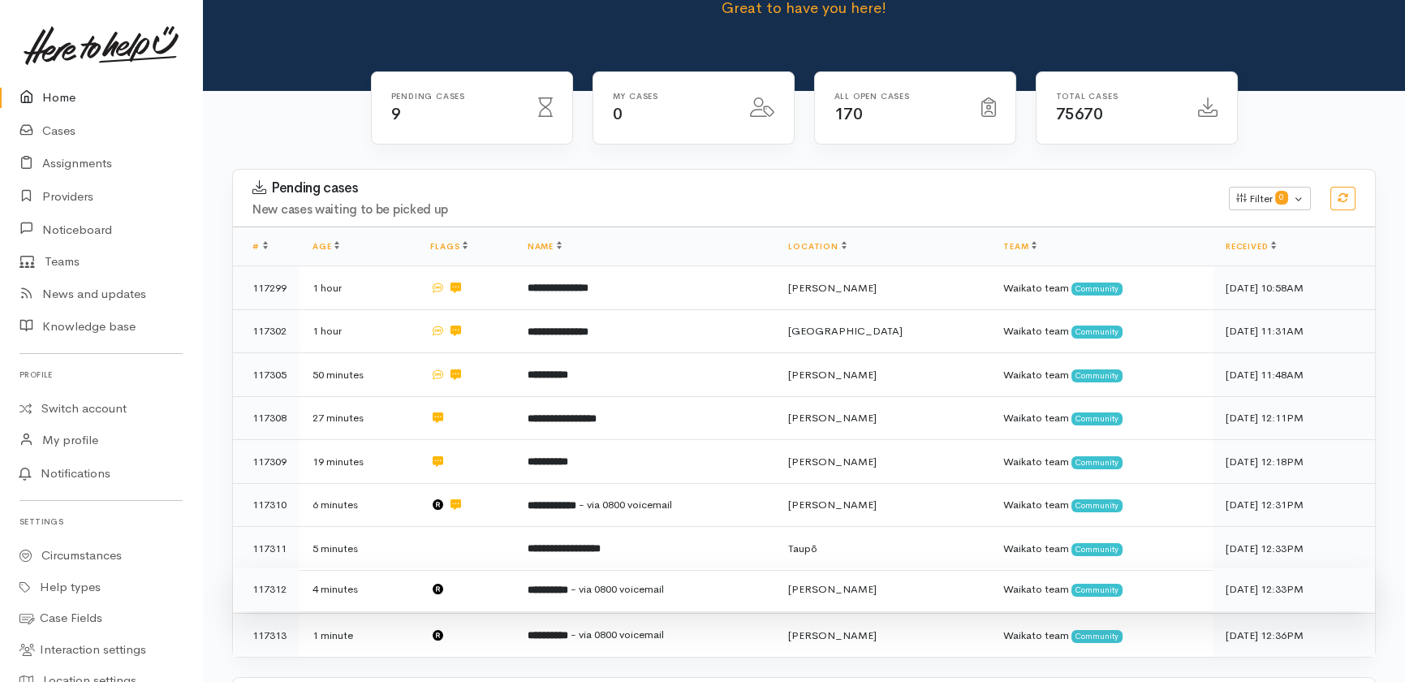
click at [480, 567] on td at bounding box center [465, 589] width 97 height 44
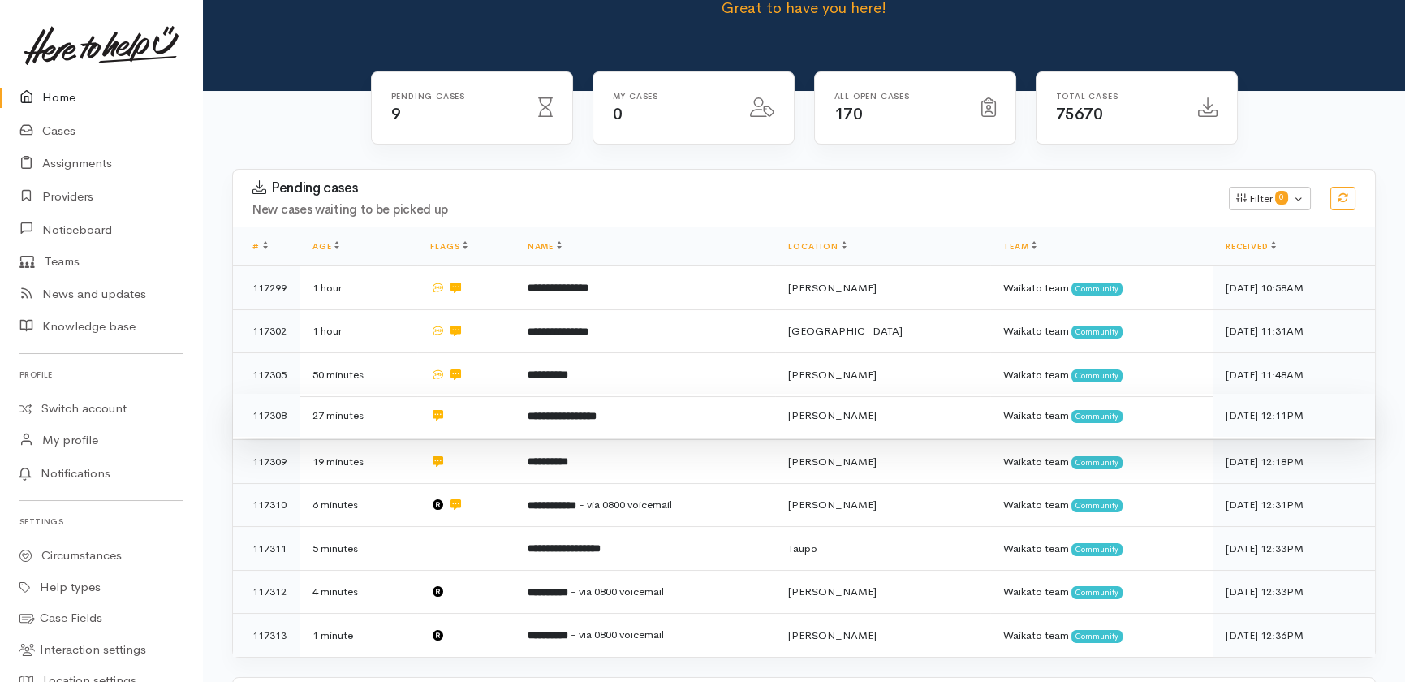
drag, startPoint x: 484, startPoint y: 566, endPoint x: 407, endPoint y: 342, distance: 236.8
click at [485, 613] on td at bounding box center [465, 634] width 97 height 43
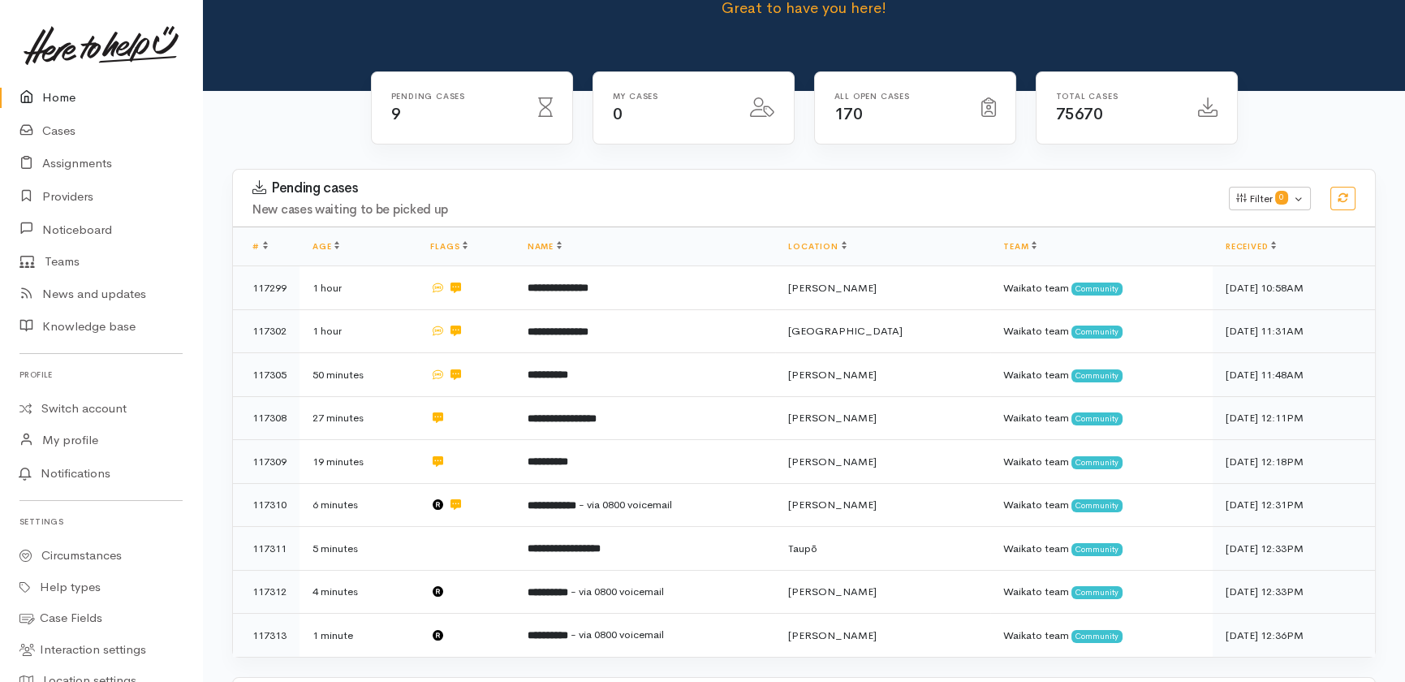
click at [59, 88] on link "Home" at bounding box center [101, 97] width 202 height 33
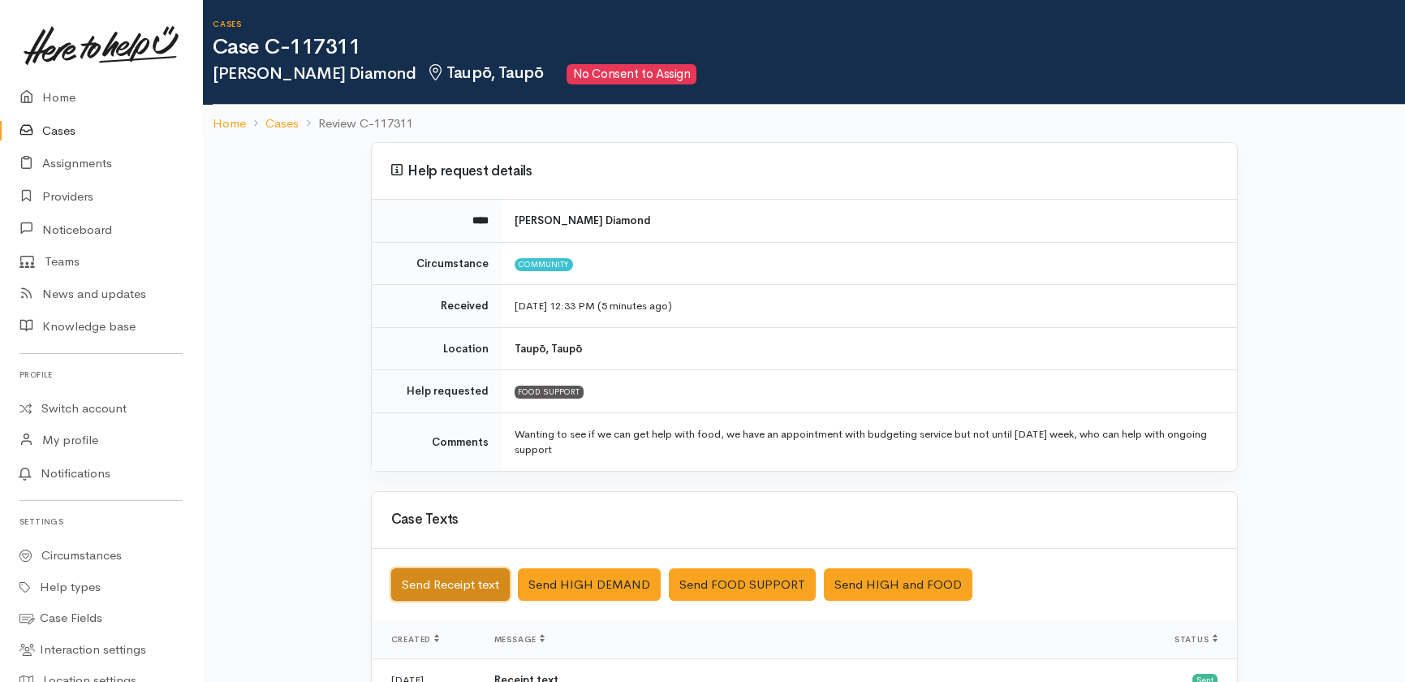
click at [440, 583] on button "Send Receipt text" at bounding box center [450, 584] width 118 height 33
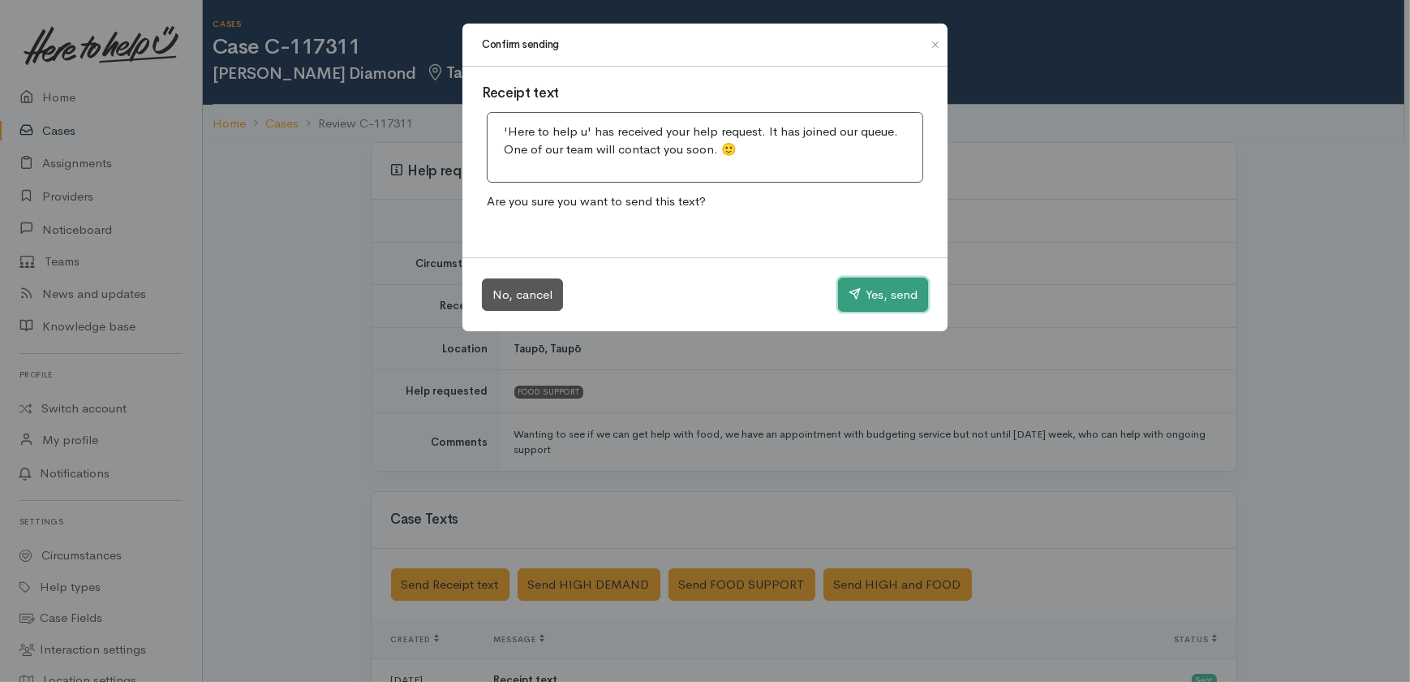
click at [889, 295] on button "Yes, send" at bounding box center [883, 295] width 90 height 34
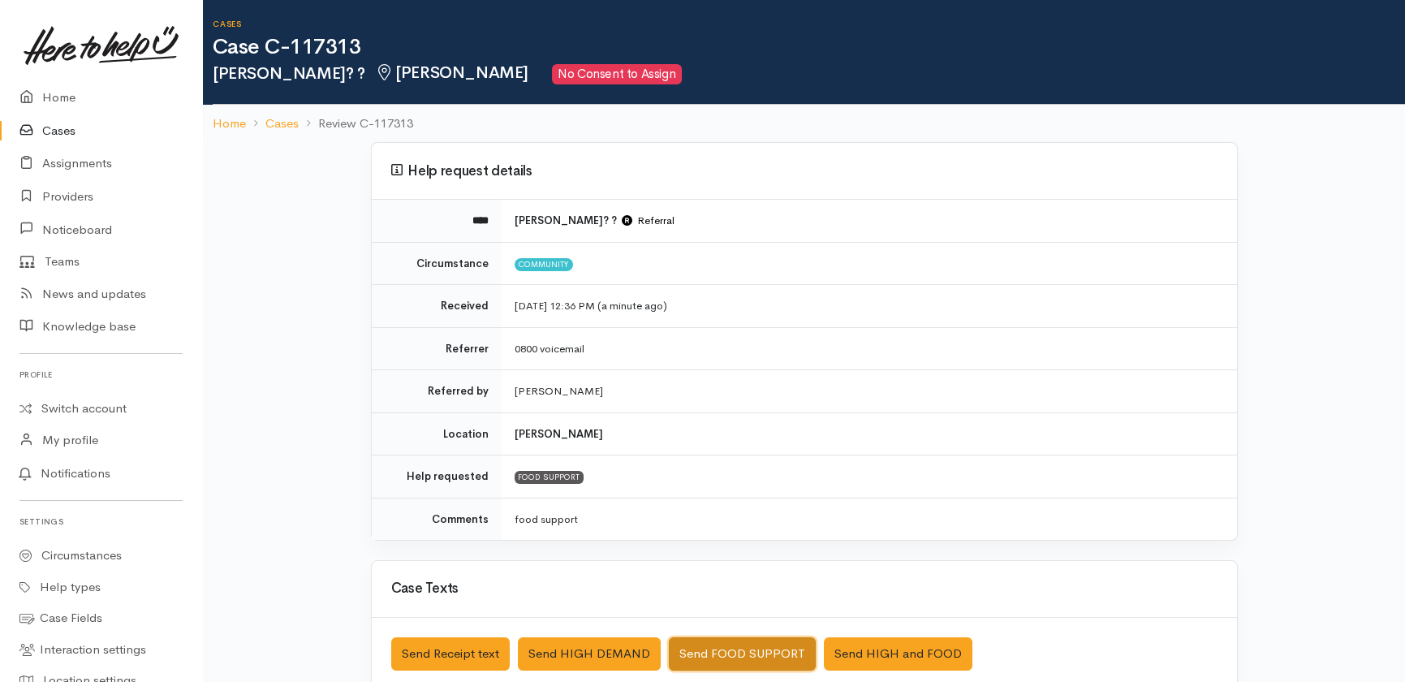
click at [742, 652] on button "Send FOOD SUPPORT" at bounding box center [742, 653] width 147 height 33
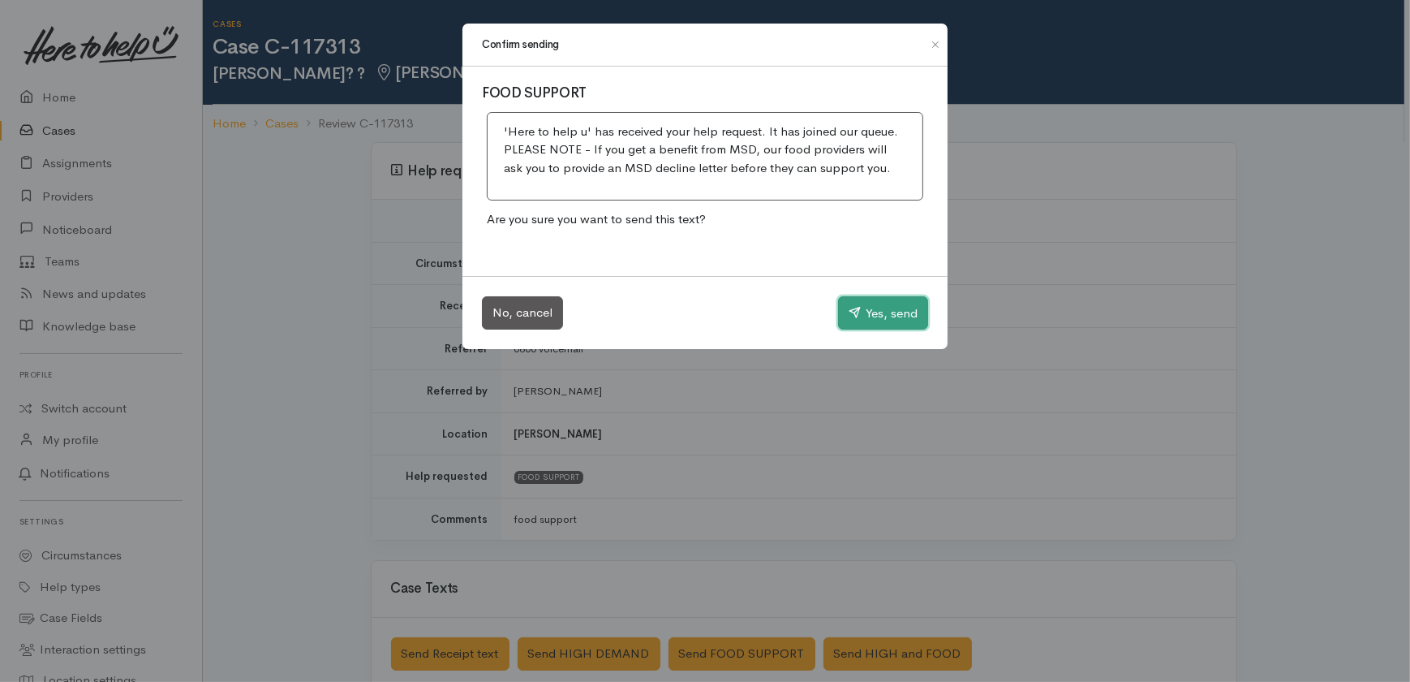
click at [904, 316] on button "Yes, send" at bounding box center [883, 313] width 90 height 34
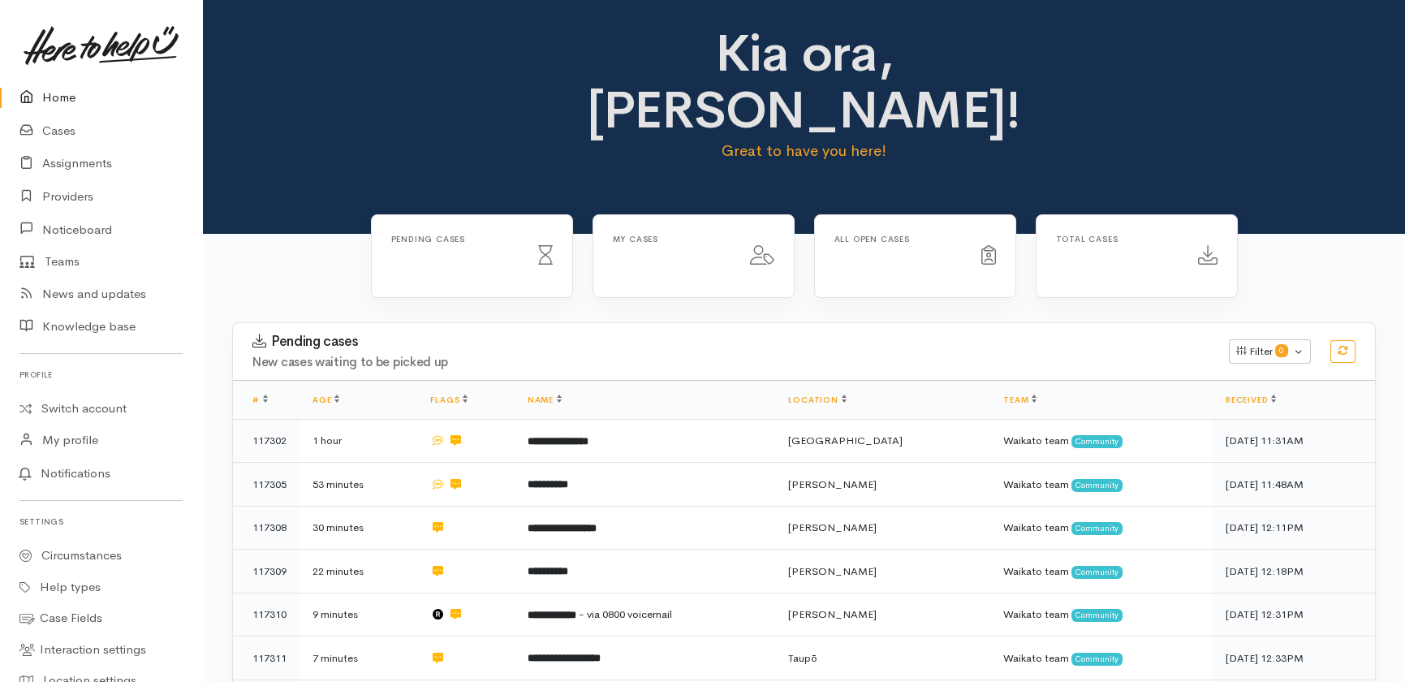
scroll to position [209, 0]
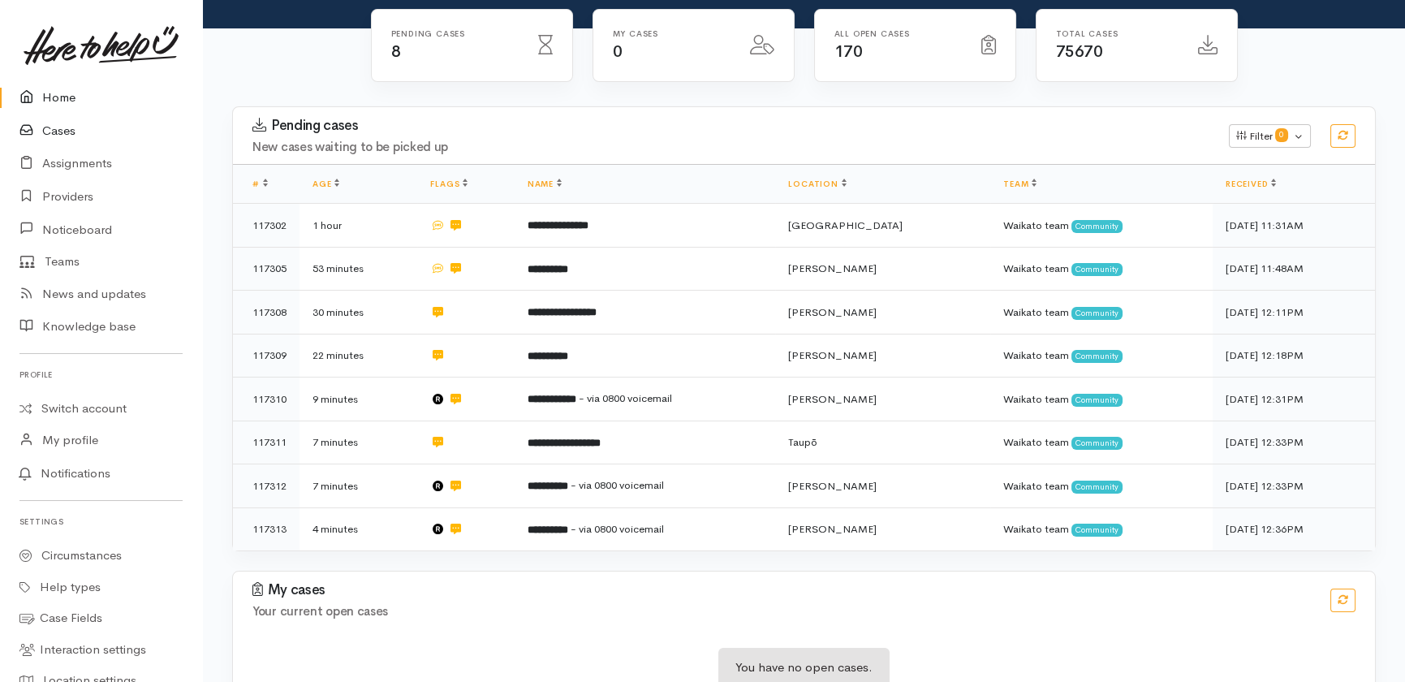
click at [48, 132] on link "Cases" at bounding box center [101, 130] width 202 height 33
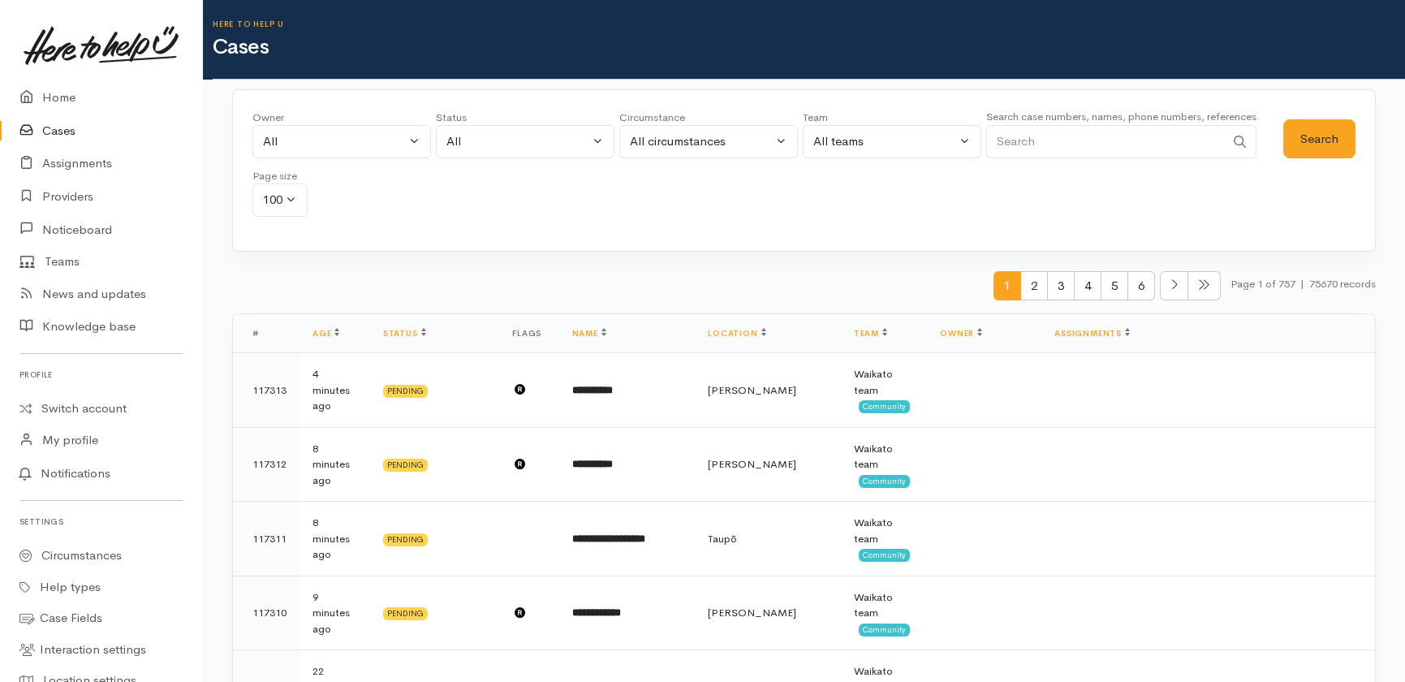
click at [45, 134] on link "Cases" at bounding box center [101, 130] width 202 height 33
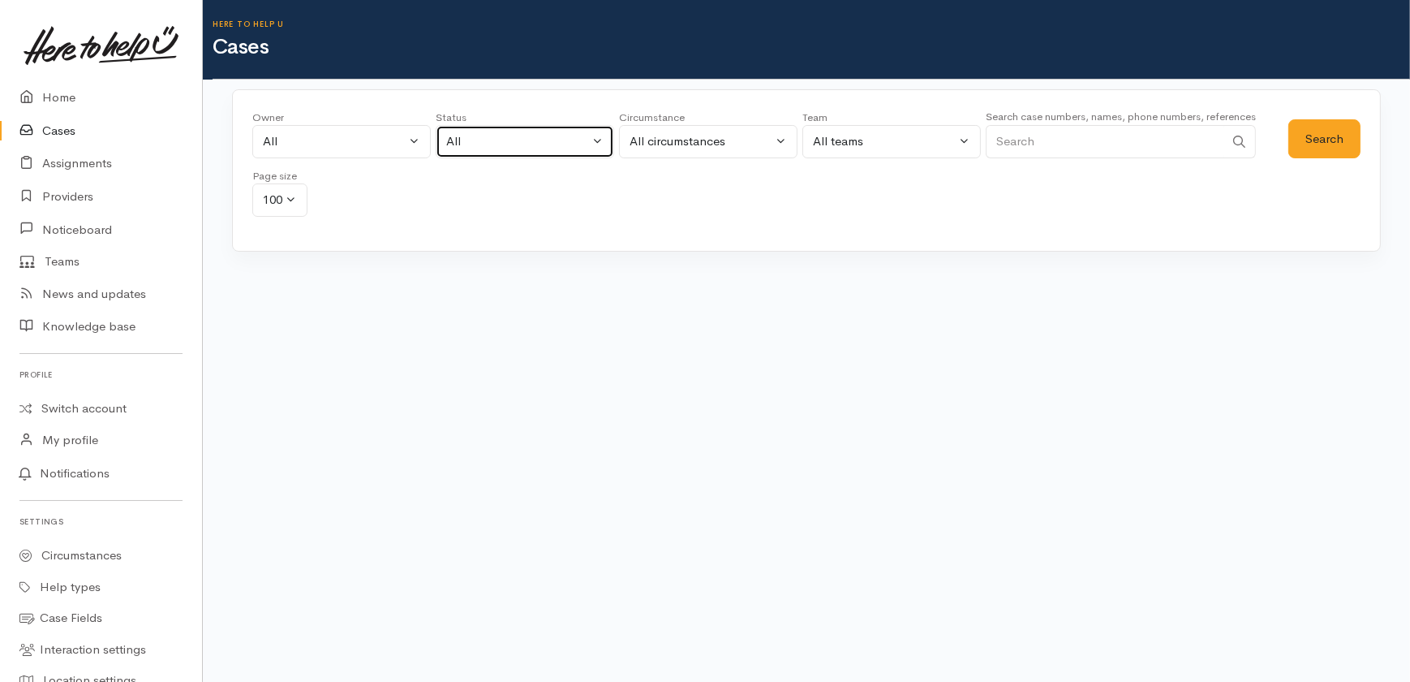
click at [500, 146] on div "All" at bounding box center [517, 141] width 143 height 19
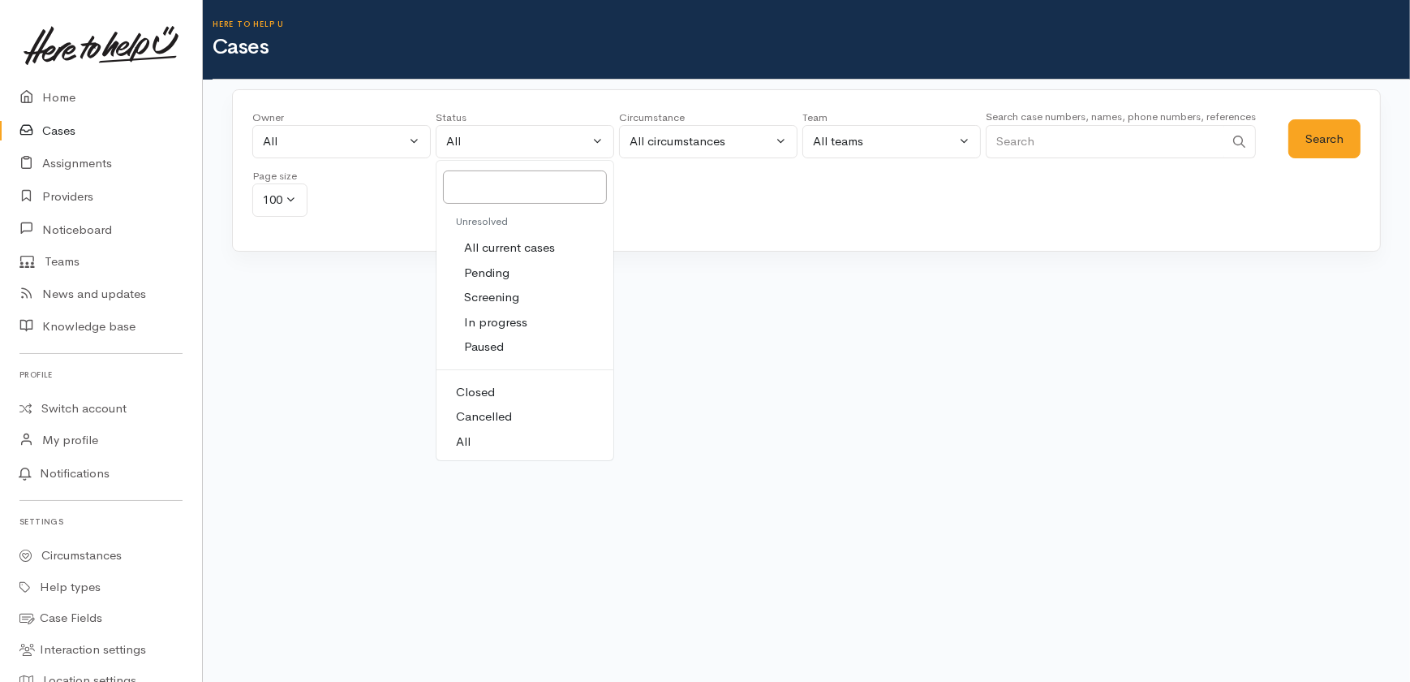
click at [503, 249] on span "All current cases" at bounding box center [509, 248] width 91 height 19
select select "Unresolved"
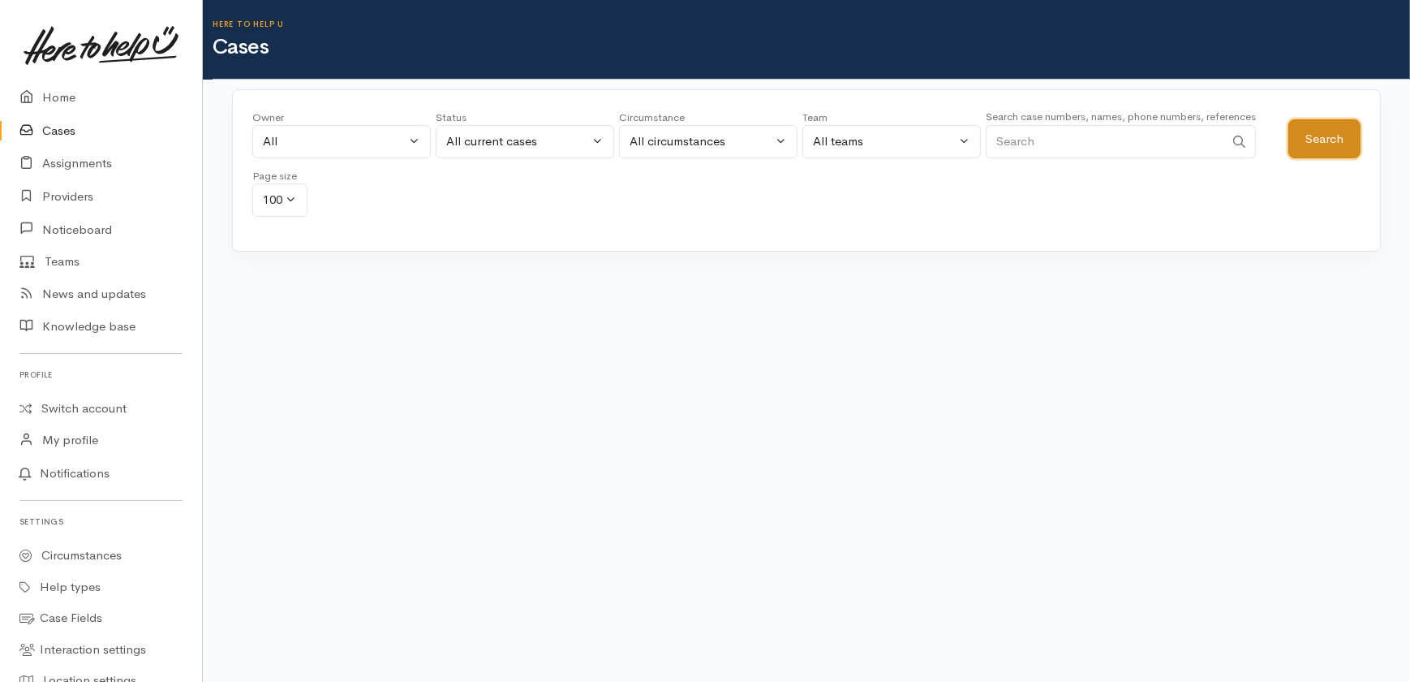
click at [1335, 140] on button "Search" at bounding box center [1325, 139] width 72 height 40
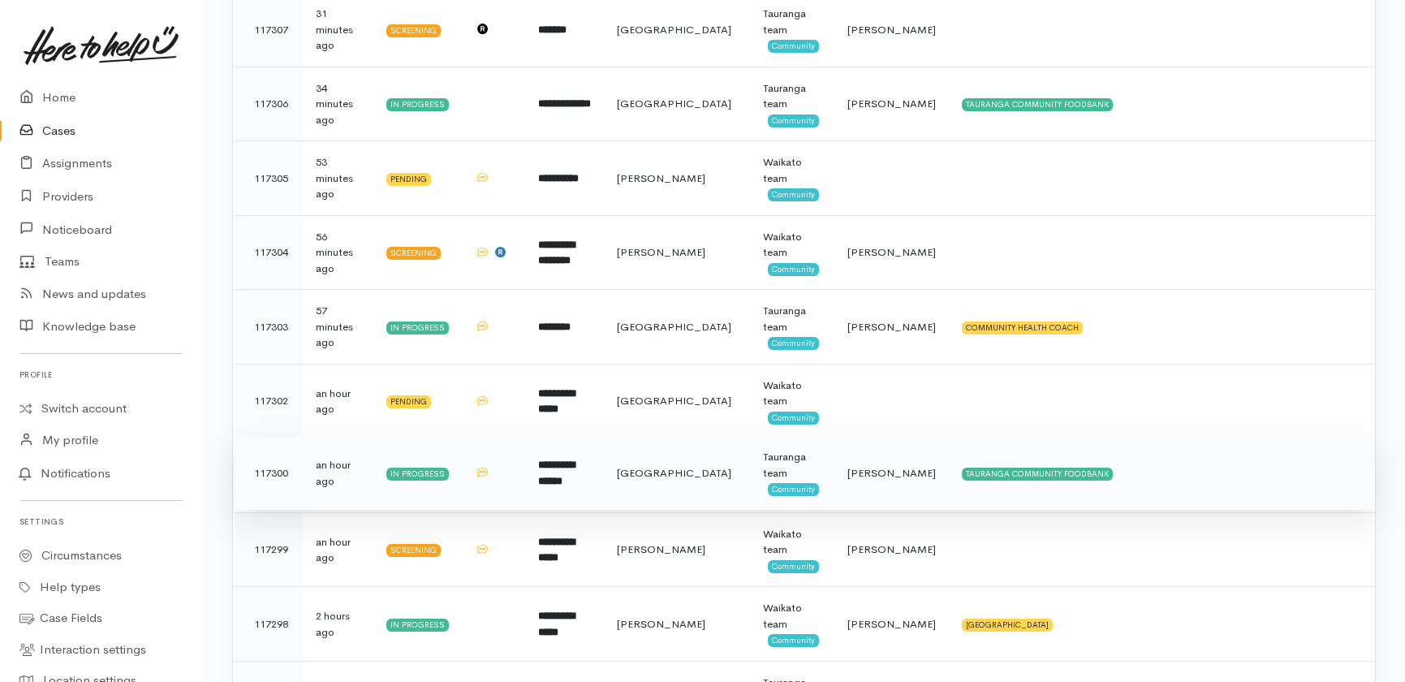
scroll to position [811, 0]
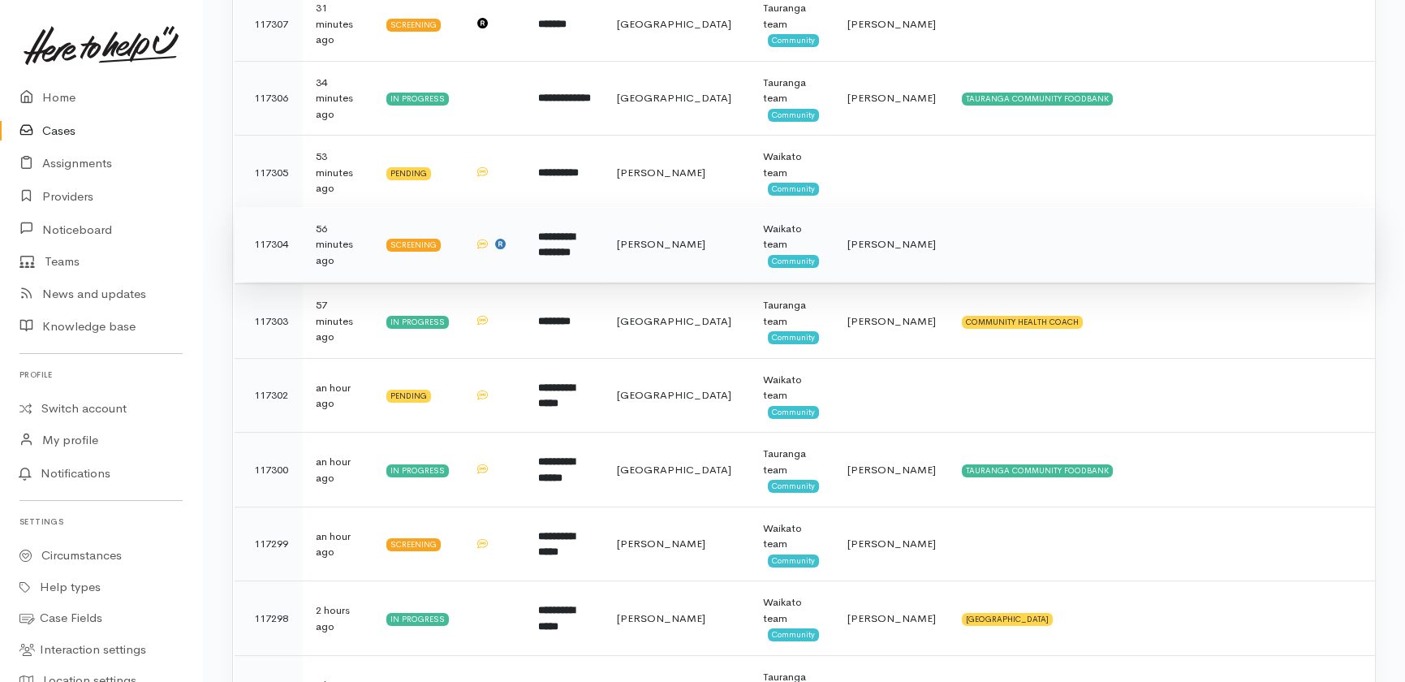
click at [564, 251] on b "**********" at bounding box center [556, 244] width 37 height 27
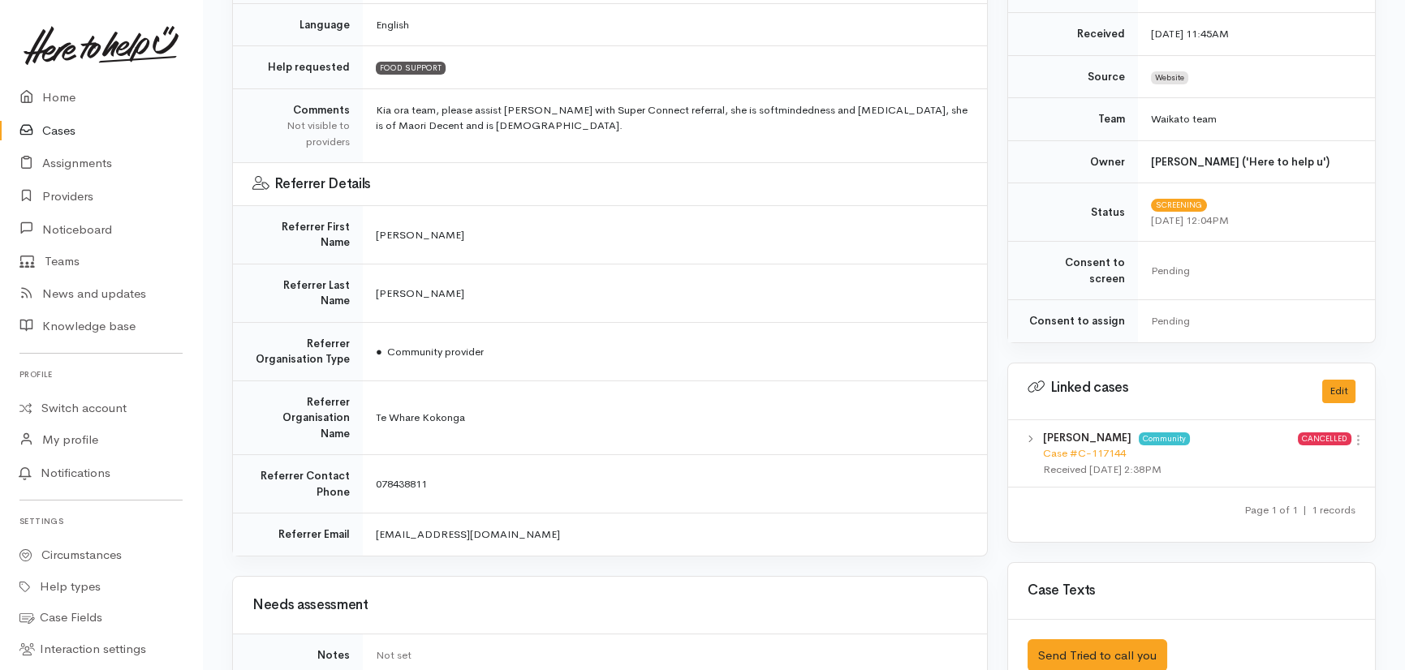
scroll to position [442, 0]
click at [41, 102] on link "Home" at bounding box center [101, 97] width 202 height 33
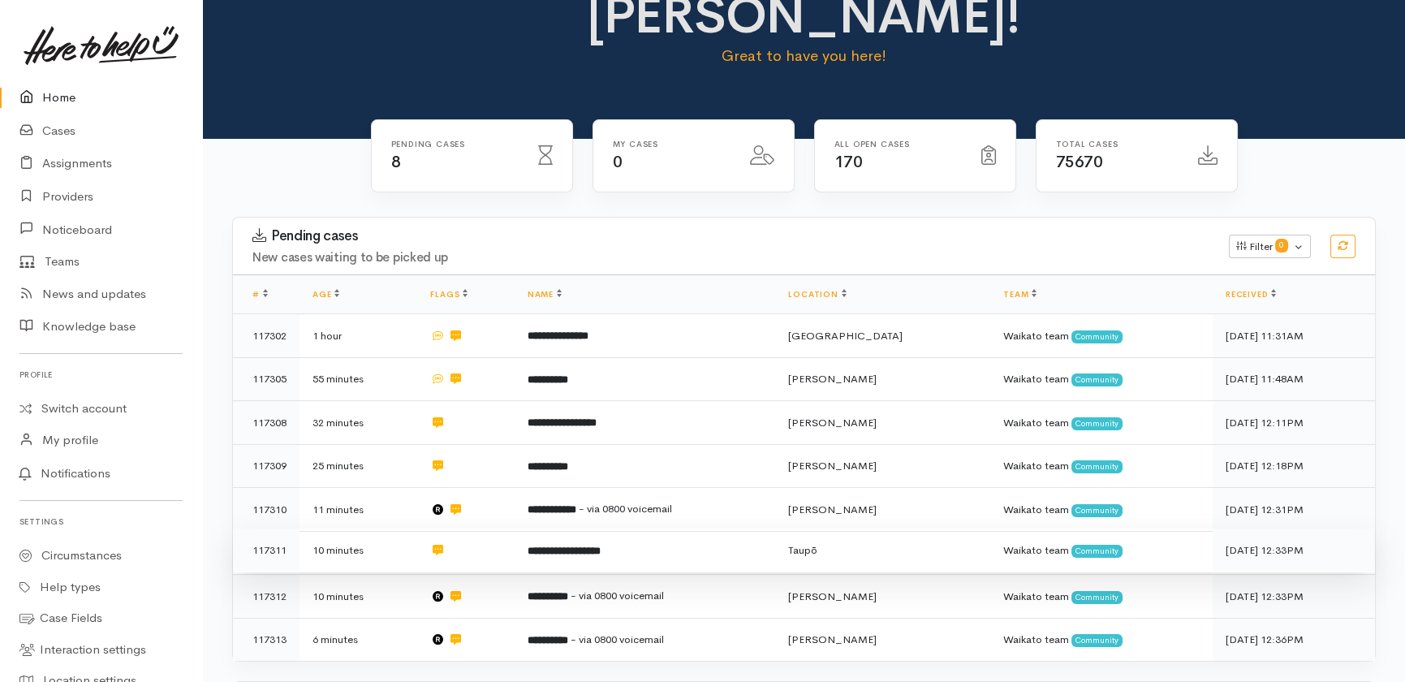
scroll to position [209, 0]
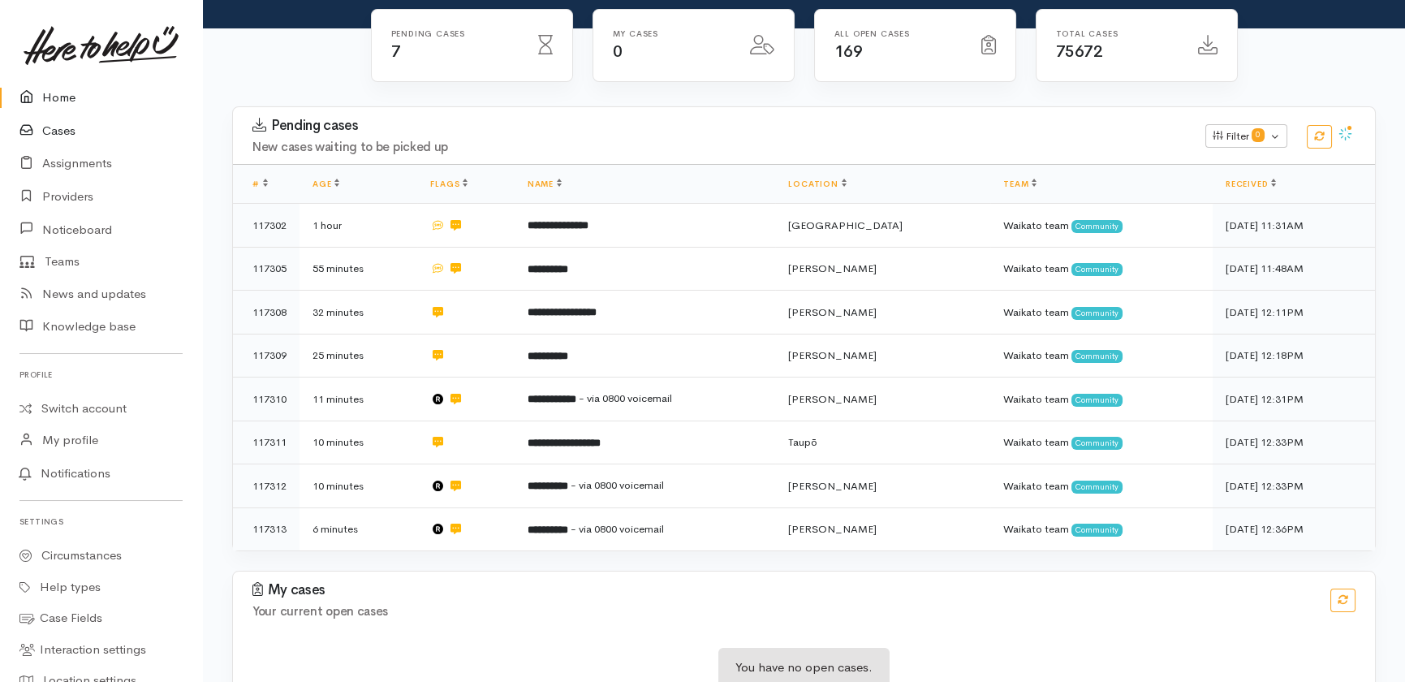
click at [66, 129] on link "Cases" at bounding box center [101, 130] width 202 height 33
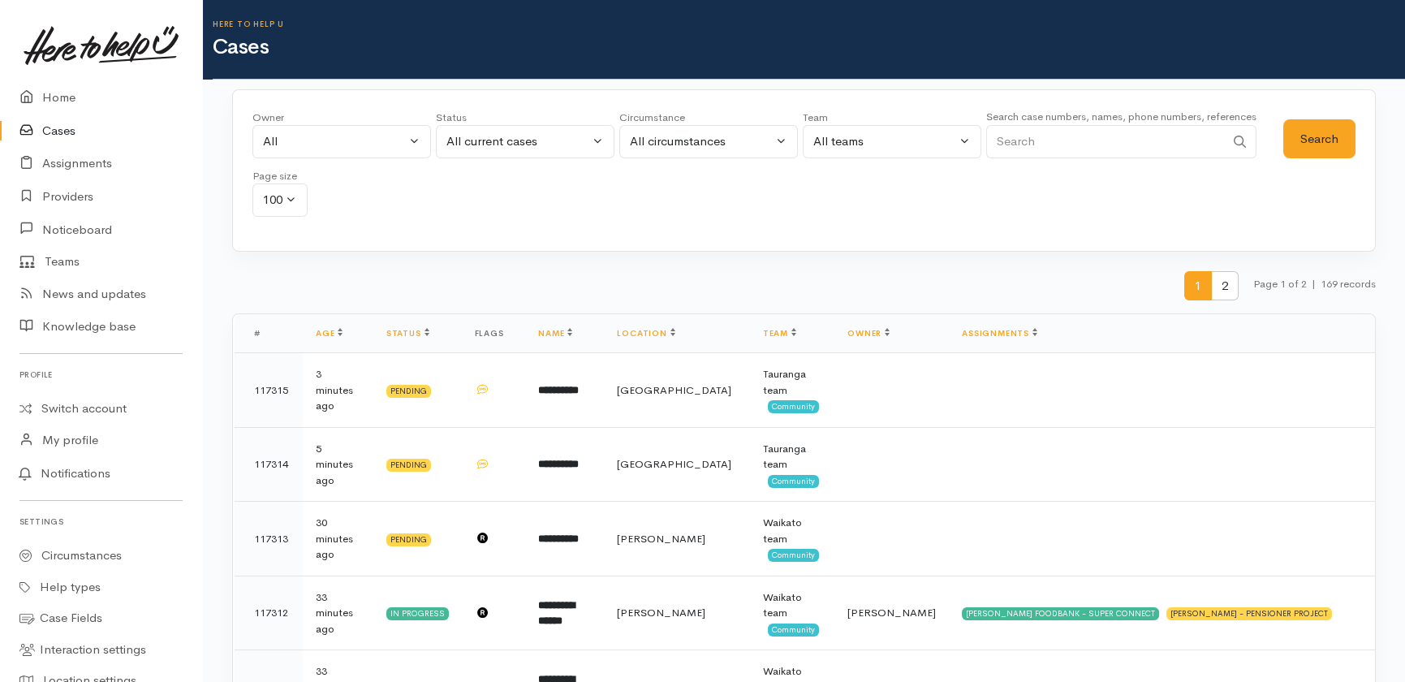
click at [68, 131] on link "Cases" at bounding box center [101, 130] width 202 height 33
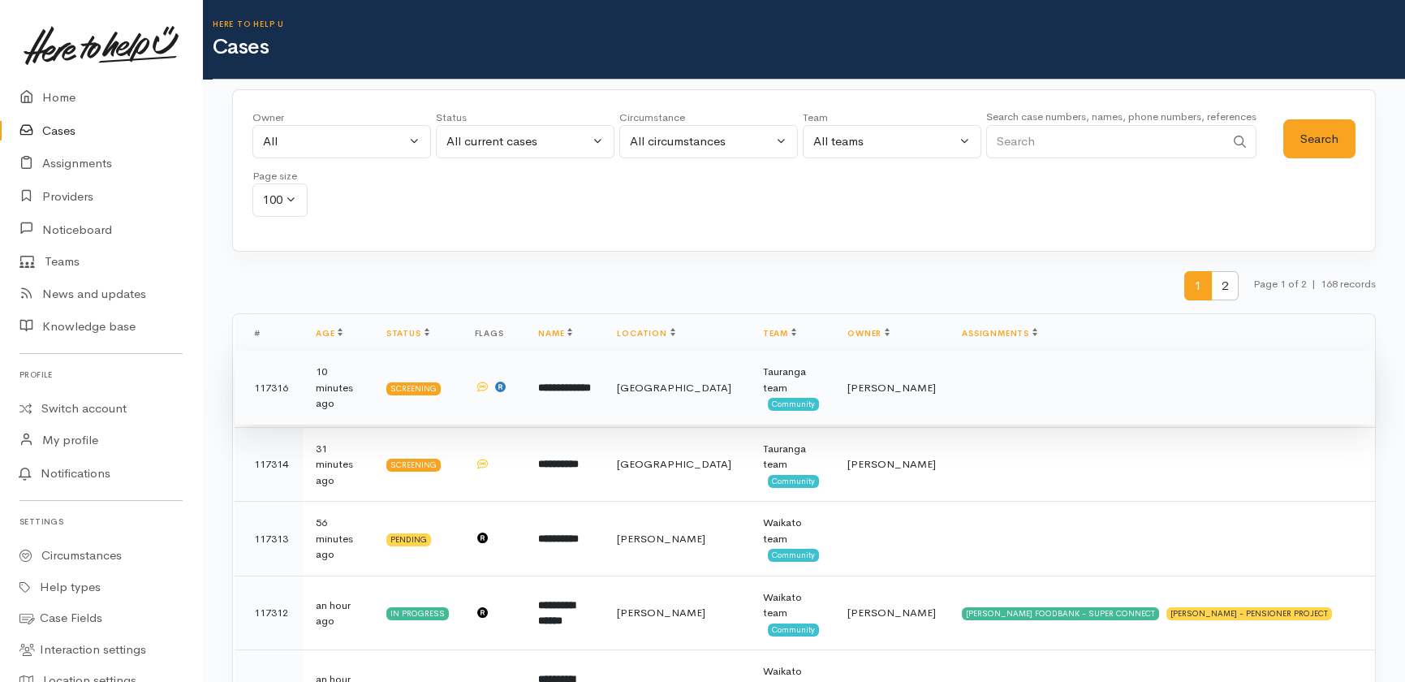
click at [581, 391] on b "**********" at bounding box center [564, 387] width 53 height 11
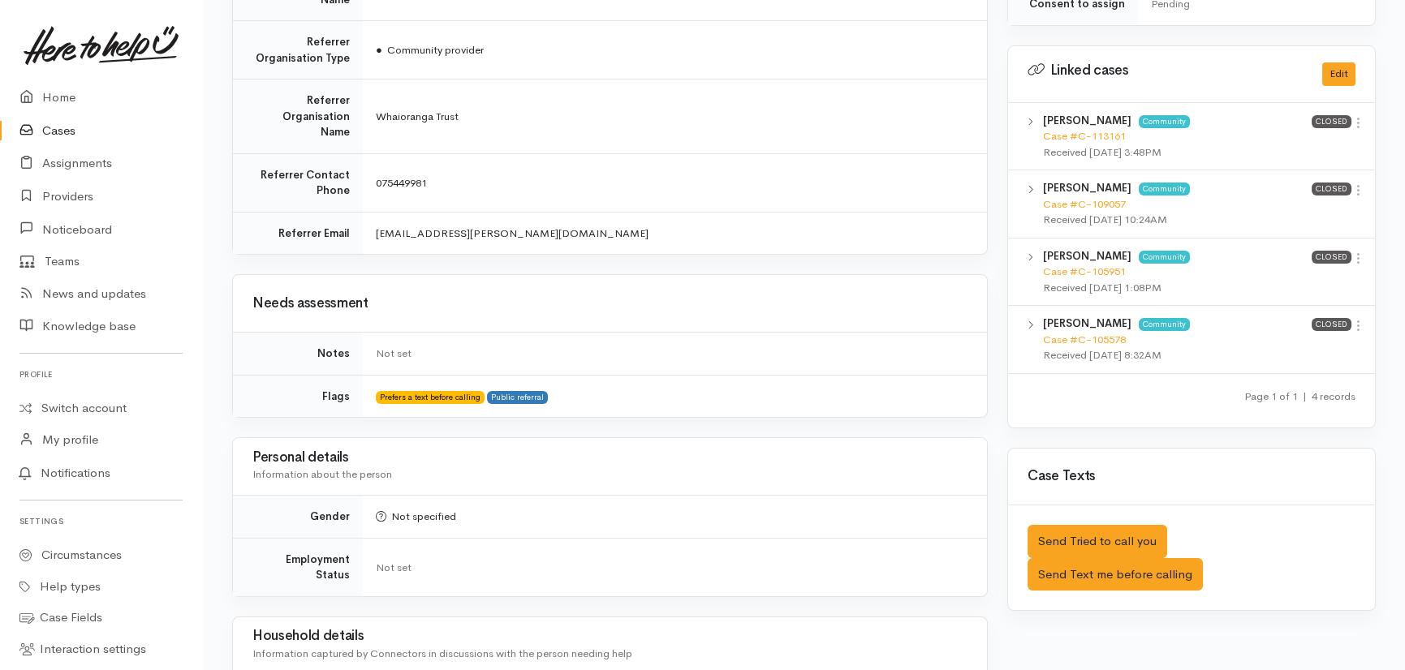
scroll to position [530, 0]
